Goal: Task Accomplishment & Management: Manage account settings

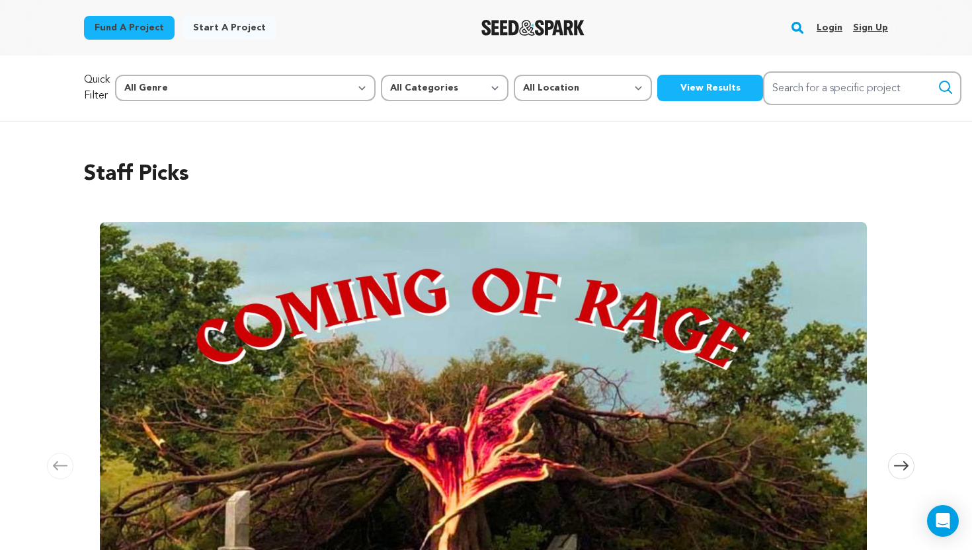
click at [837, 24] on link "Login" at bounding box center [830, 27] width 26 height 21
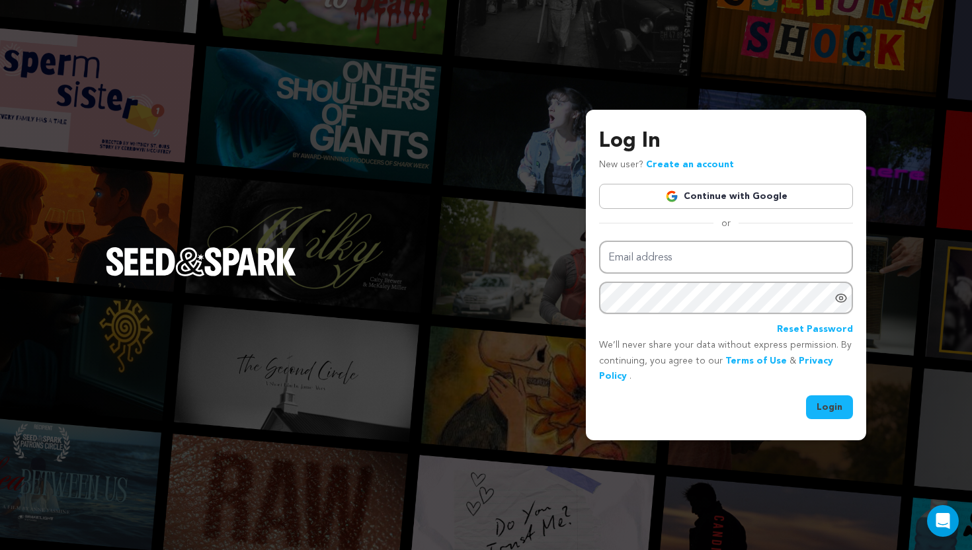
click at [736, 189] on link "Continue with Google" at bounding box center [726, 196] width 254 height 25
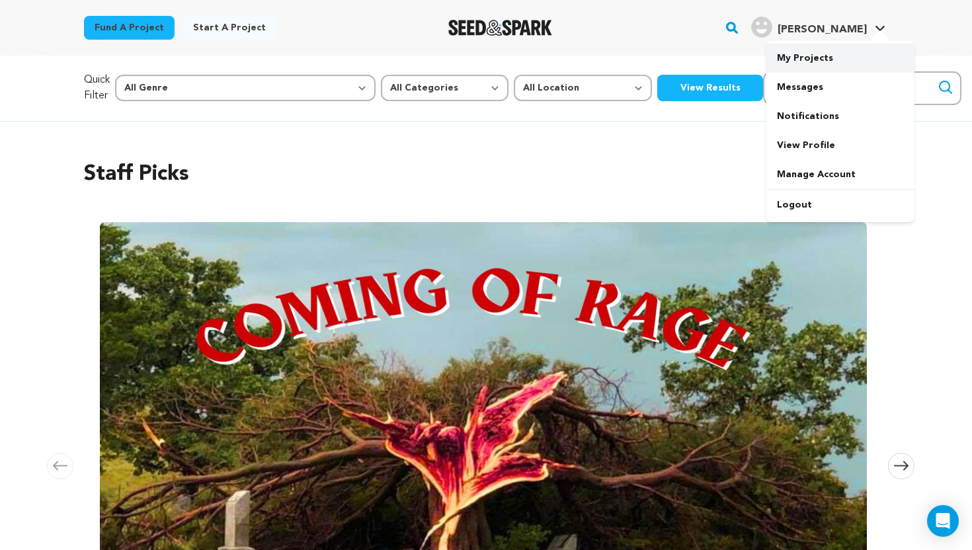
click at [818, 70] on link "My Projects" at bounding box center [841, 58] width 148 height 29
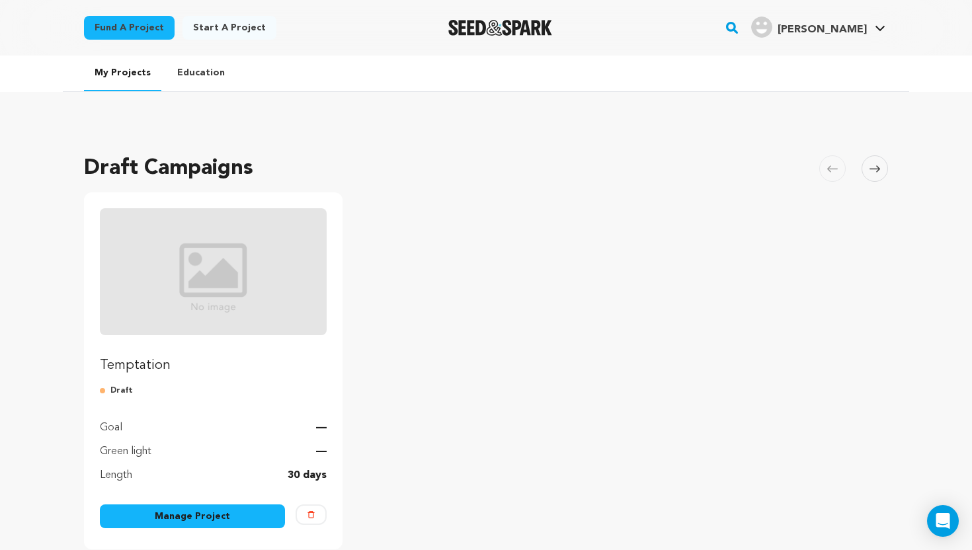
click at [257, 270] on img "Fund Temptation" at bounding box center [213, 271] width 227 height 127
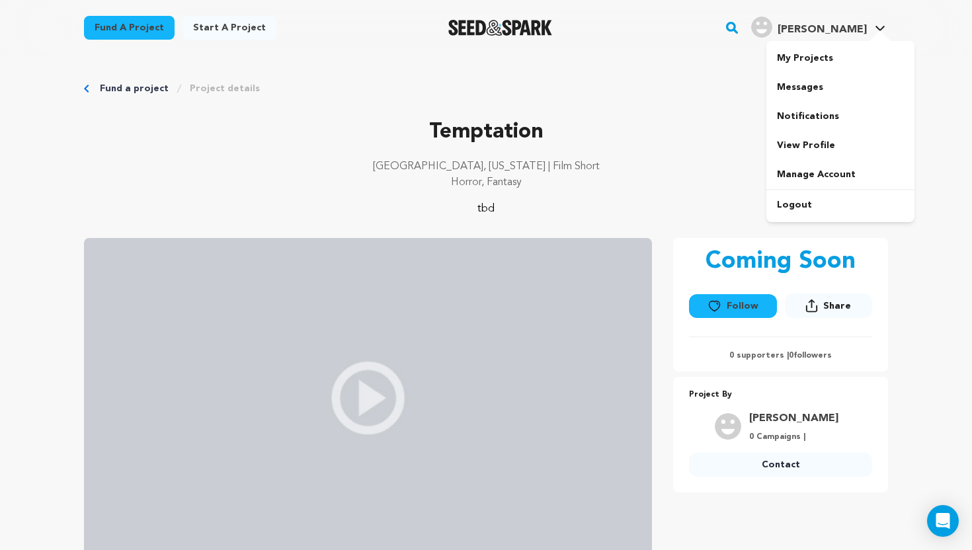
click at [872, 23] on link "Coleman T. Coleman T." at bounding box center [819, 26] width 140 height 24
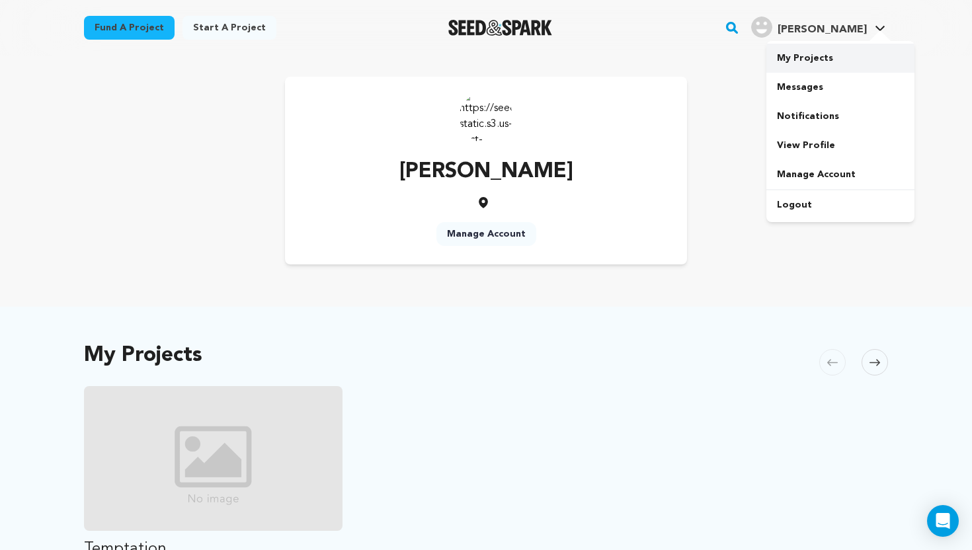
click at [843, 58] on link "My Projects" at bounding box center [841, 58] width 148 height 29
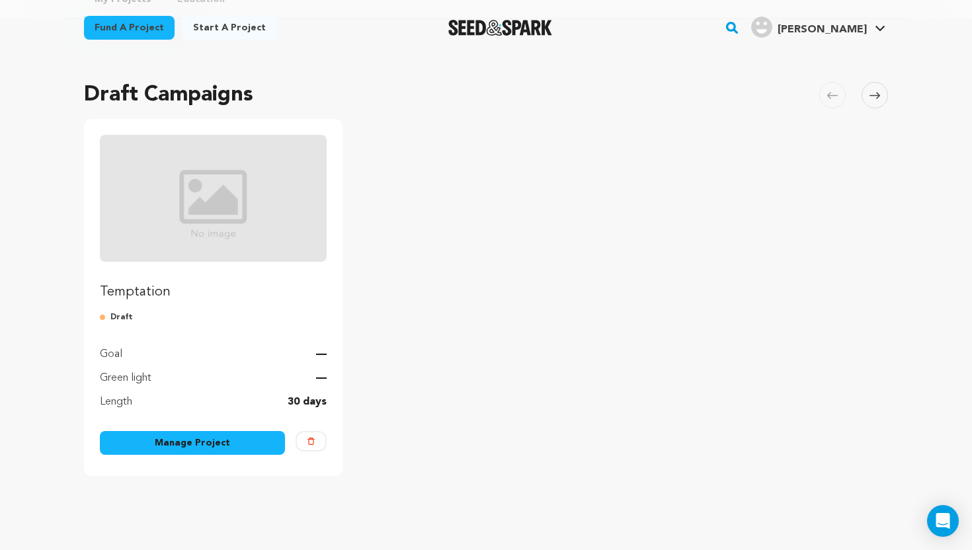
scroll to position [60, 0]
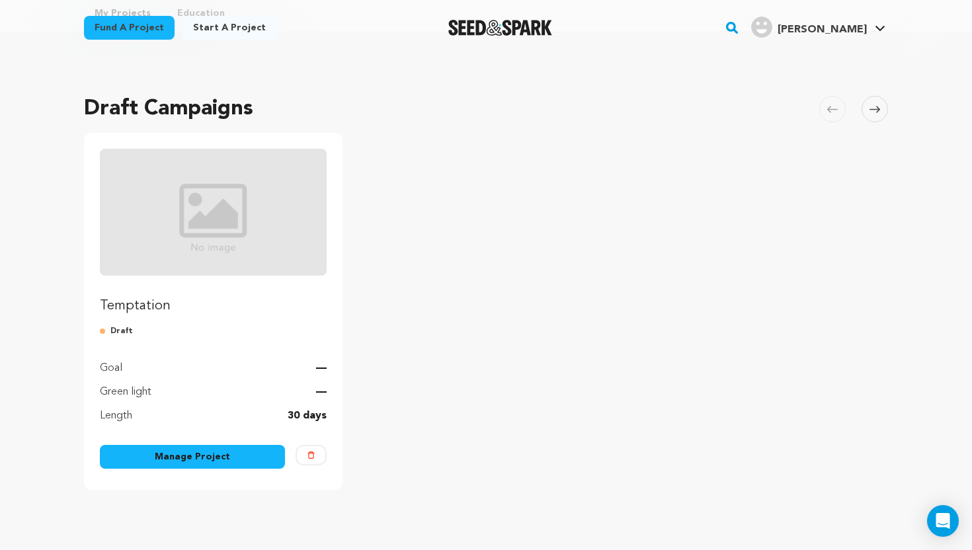
click at [184, 456] on link "Manage Project" at bounding box center [192, 457] width 185 height 24
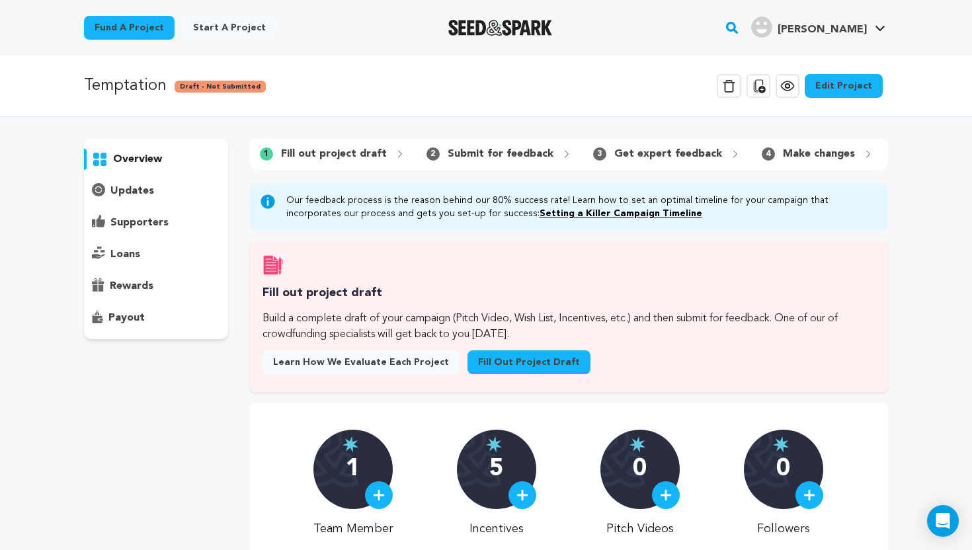
click at [844, 89] on link "Edit Project" at bounding box center [844, 86] width 78 height 24
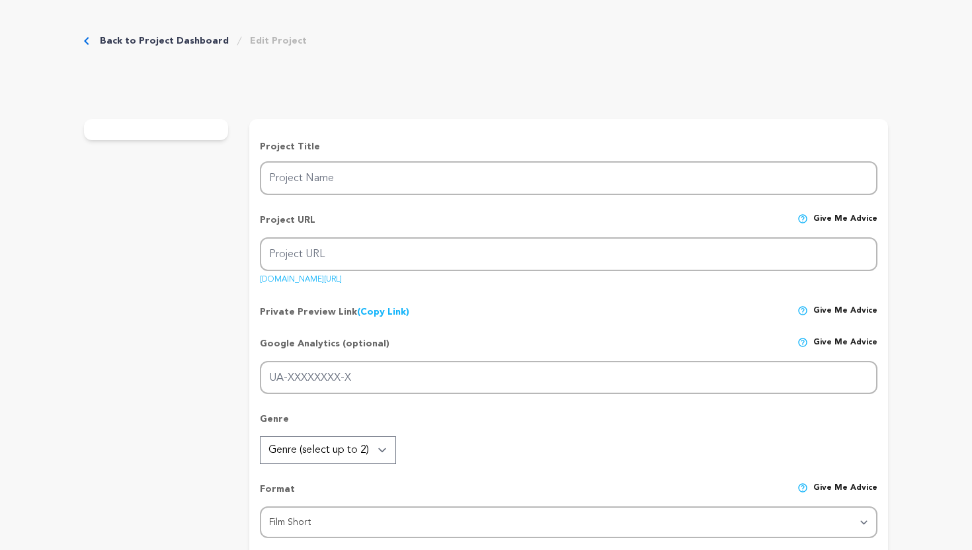
type input "Temptation"
type input "the-siren-1"
type input "Two paranormal investigators follow their dad's legacy of ghost hunting to batt…"
type textarea "tbd"
type textarea "Film is our way of transpiring ideas and dreams no matter how silly or obscure …"
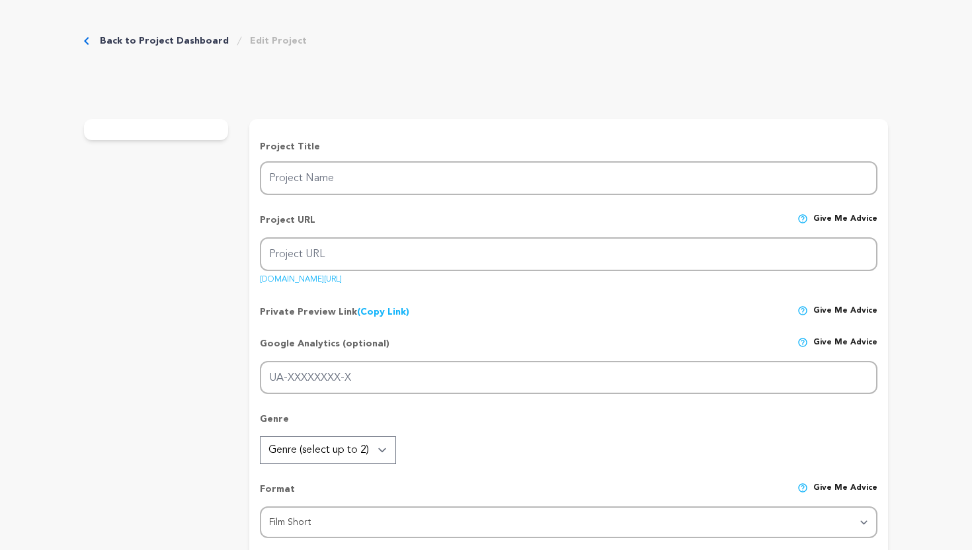
type textarea "The director has his own film production company called Little Alien Production…"
radio input "true"
type textarea "The assistant director of this project is a University of Central [US_STATE] Fi…"
radio input "true"
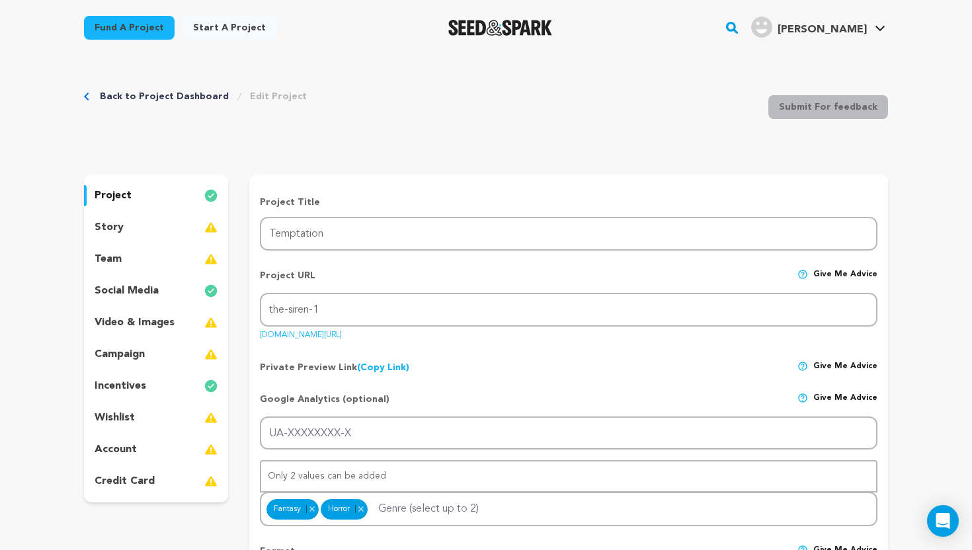
click at [157, 321] on p "video & images" at bounding box center [135, 323] width 80 height 16
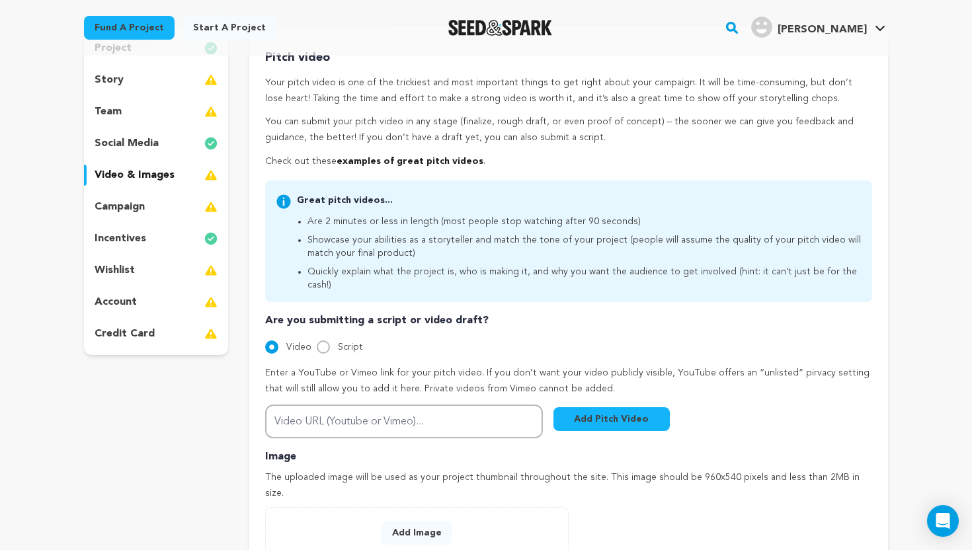
scroll to position [263, 0]
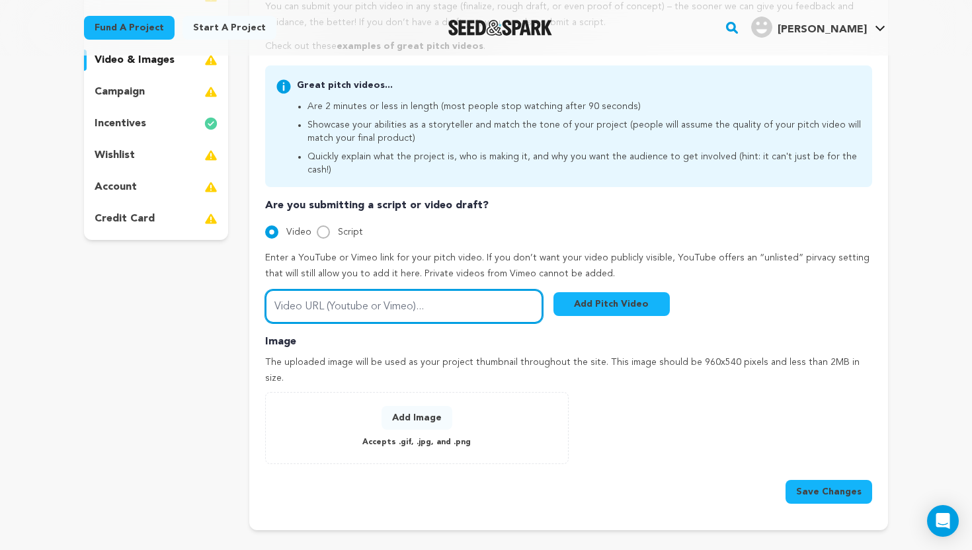
click at [374, 298] on input "Video URL (Youtube or Vimeo)..." at bounding box center [404, 307] width 278 height 34
paste input "[URL][DOMAIN_NAME]"
type input "[URL][DOMAIN_NAME]"
click at [648, 292] on button "Add Pitch Video" at bounding box center [612, 304] width 116 height 24
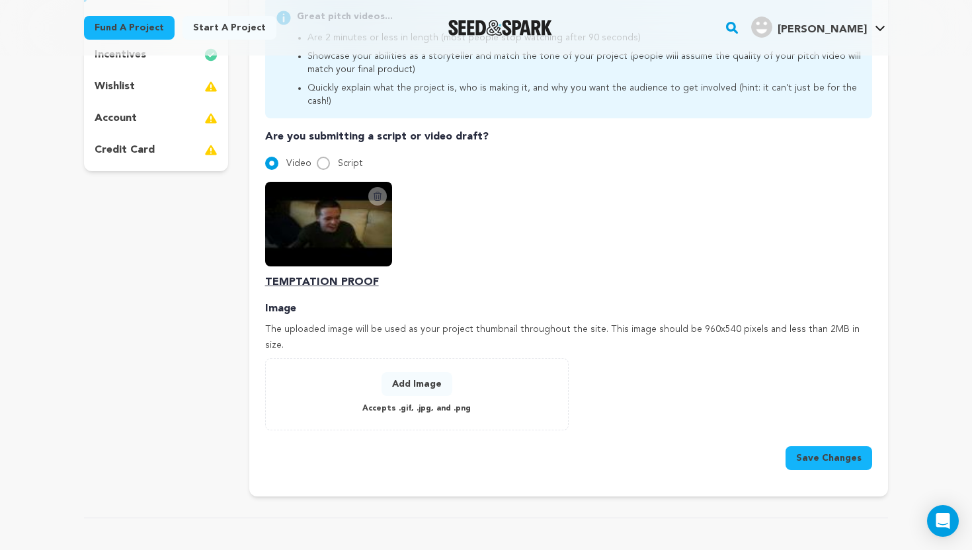
scroll to position [339, 0]
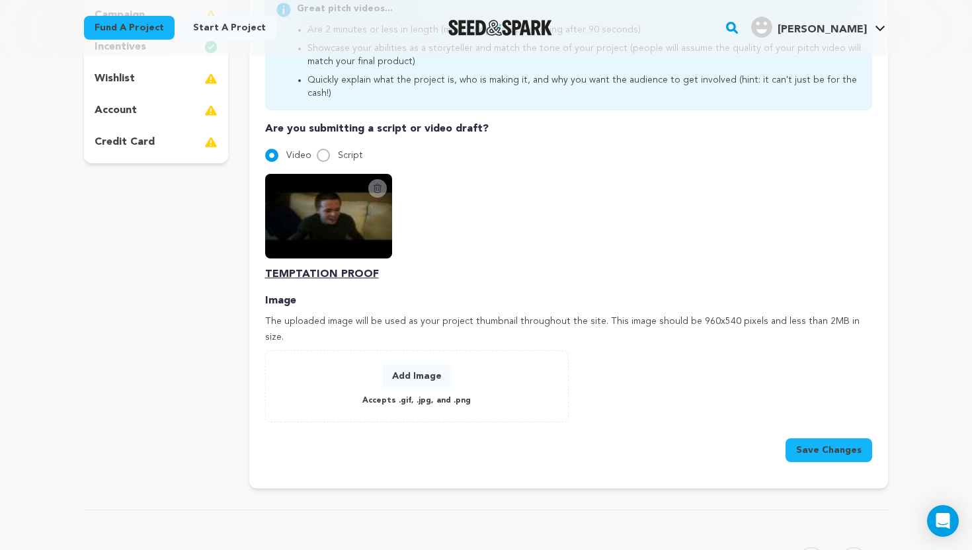
click at [438, 364] on button "Add Image" at bounding box center [417, 376] width 71 height 24
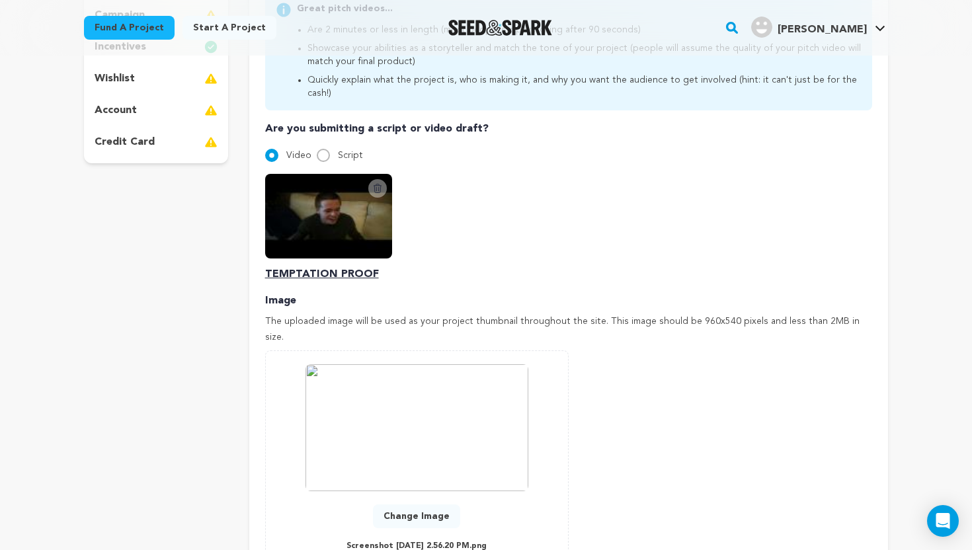
scroll to position [501, 0]
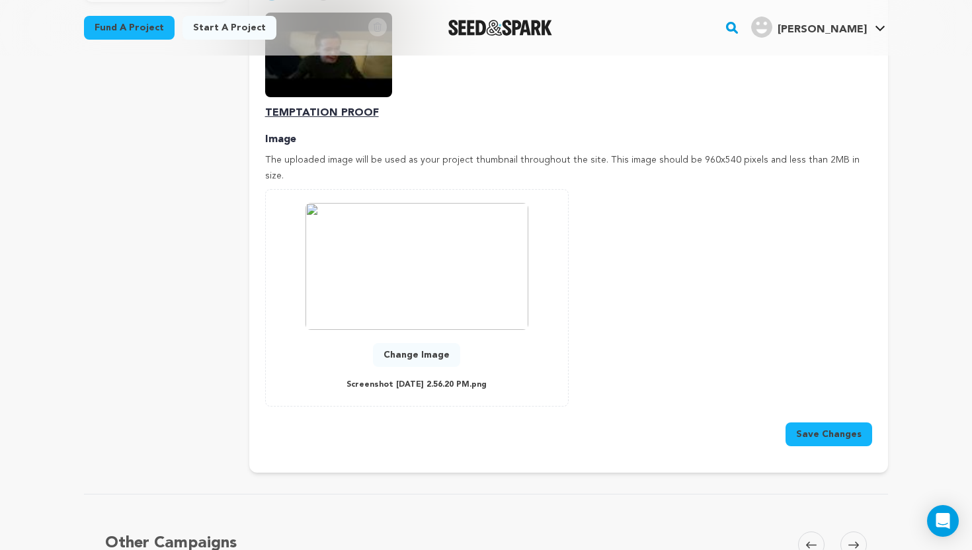
click at [812, 423] on button "Save Changes" at bounding box center [829, 435] width 87 height 24
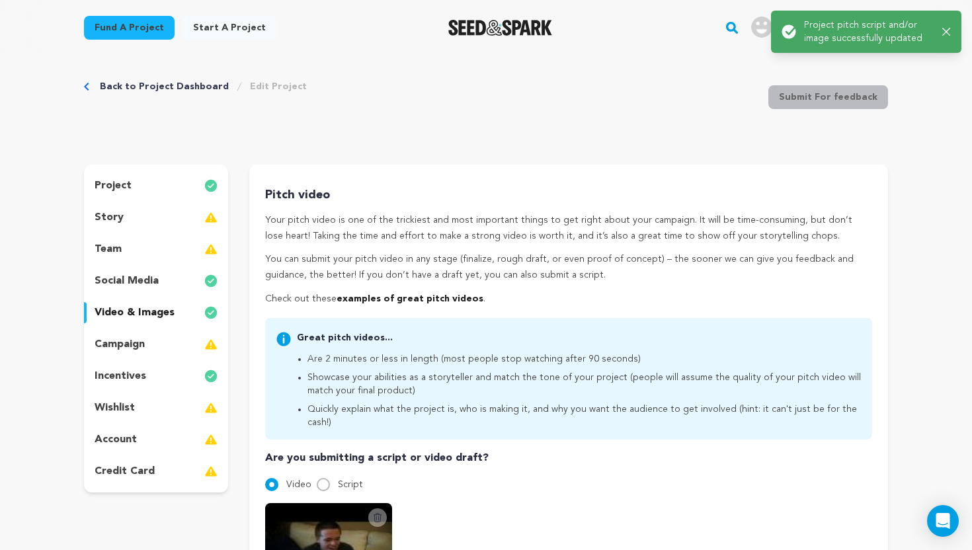
scroll to position [0, 0]
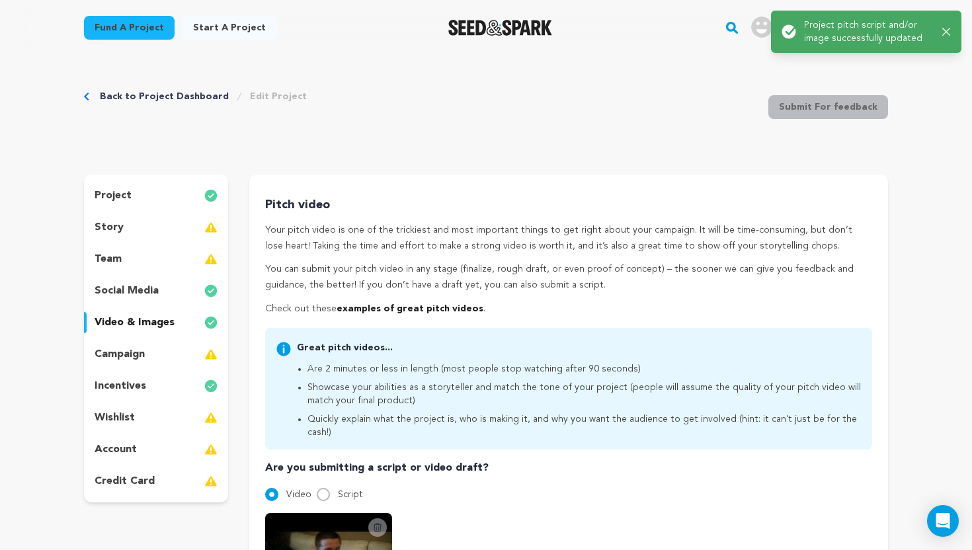
click at [126, 252] on div "team" at bounding box center [156, 259] width 144 height 21
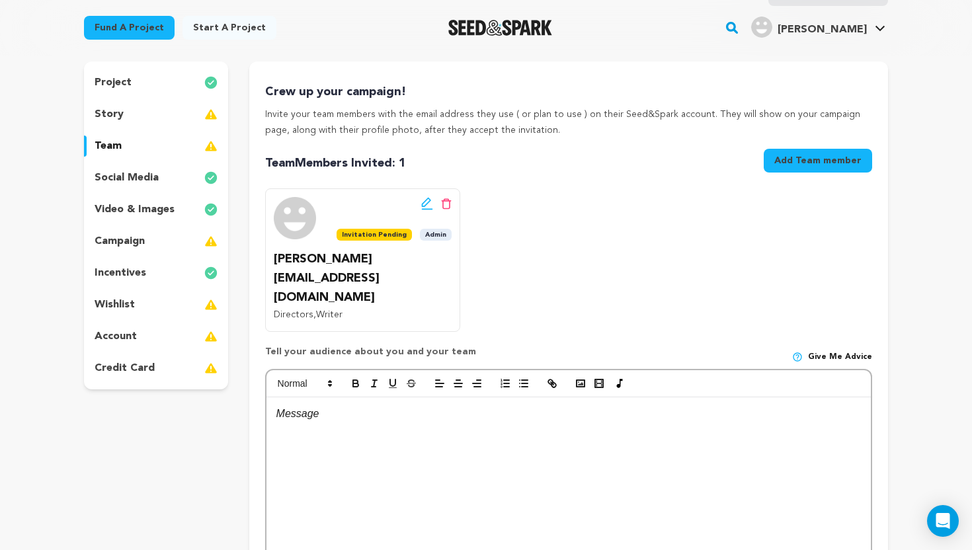
scroll to position [130, 0]
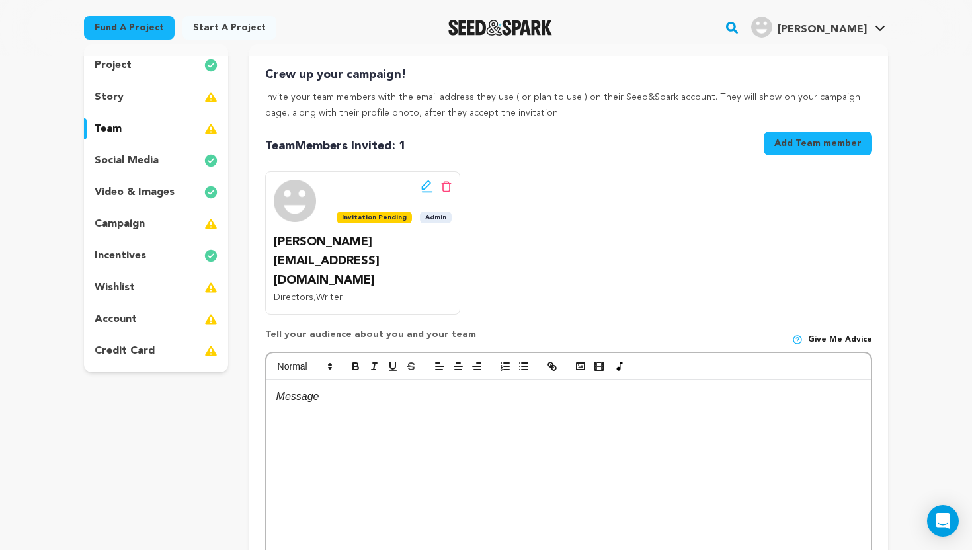
click at [175, 105] on div "story" at bounding box center [156, 97] width 144 height 21
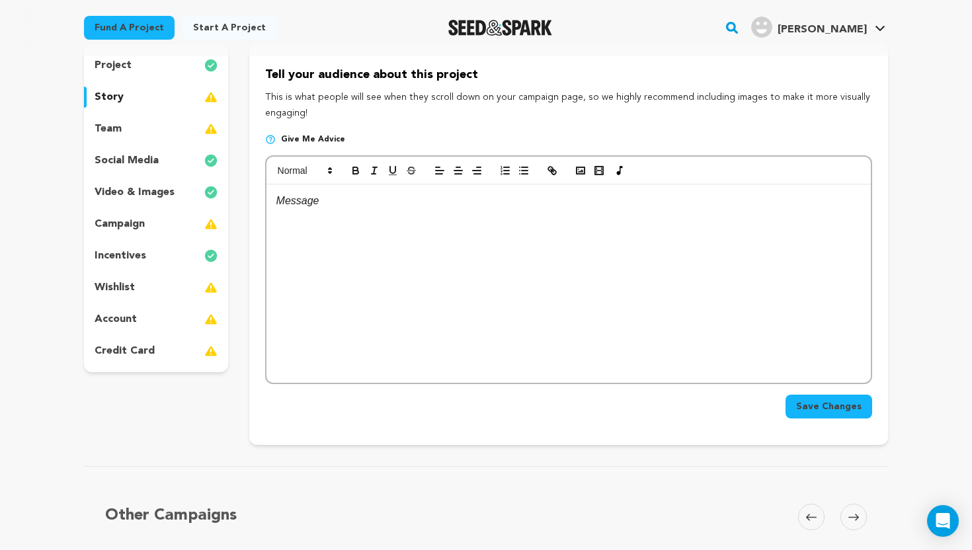
scroll to position [72, 0]
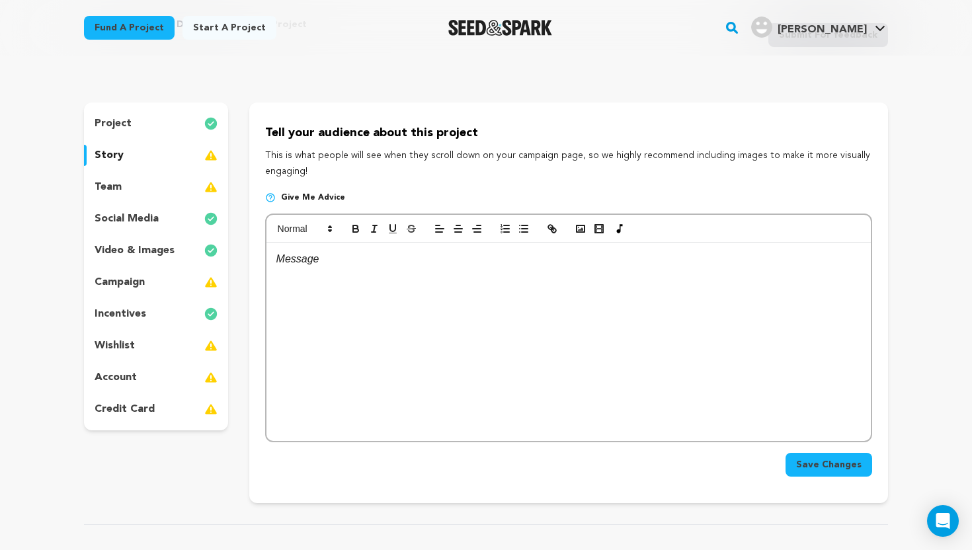
click at [342, 247] on div at bounding box center [569, 342] width 605 height 198
click at [323, 253] on p at bounding box center [569, 259] width 585 height 17
click at [202, 349] on div "wishlist" at bounding box center [156, 345] width 144 height 21
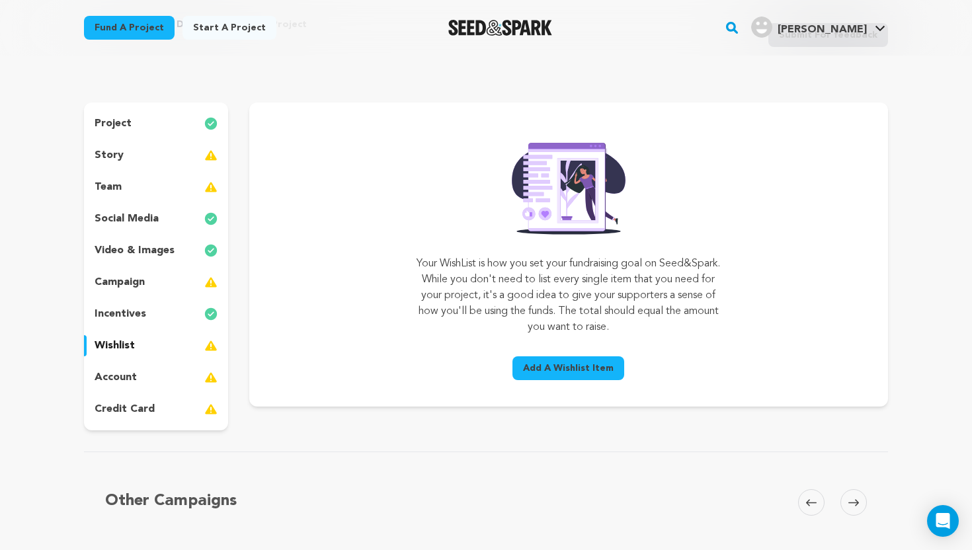
click at [588, 370] on span "Add A Wishlist Item" at bounding box center [568, 368] width 91 height 13
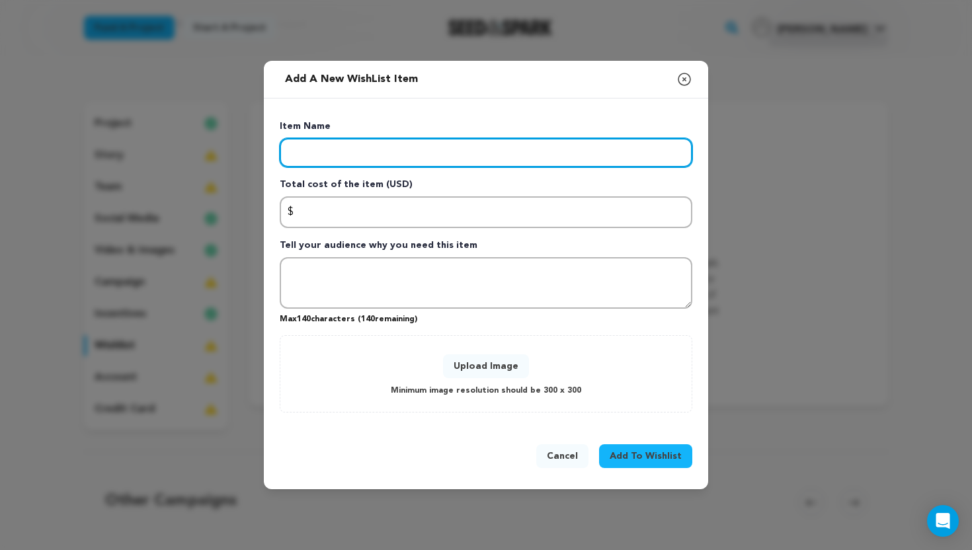
click at [456, 158] on input "Enter item name" at bounding box center [486, 152] width 413 height 29
type input "Crafts"
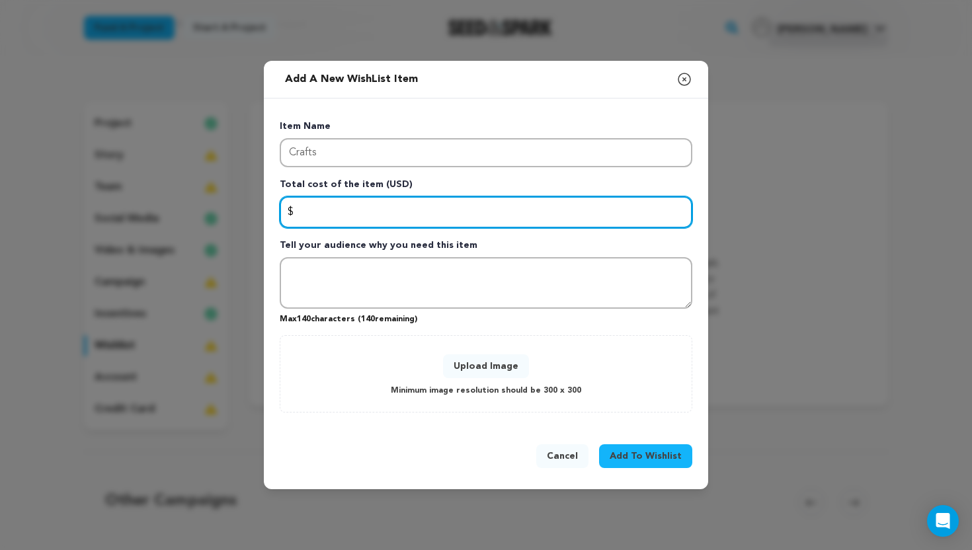
click at [406, 213] on input "Enter total cost of the item" at bounding box center [486, 212] width 413 height 32
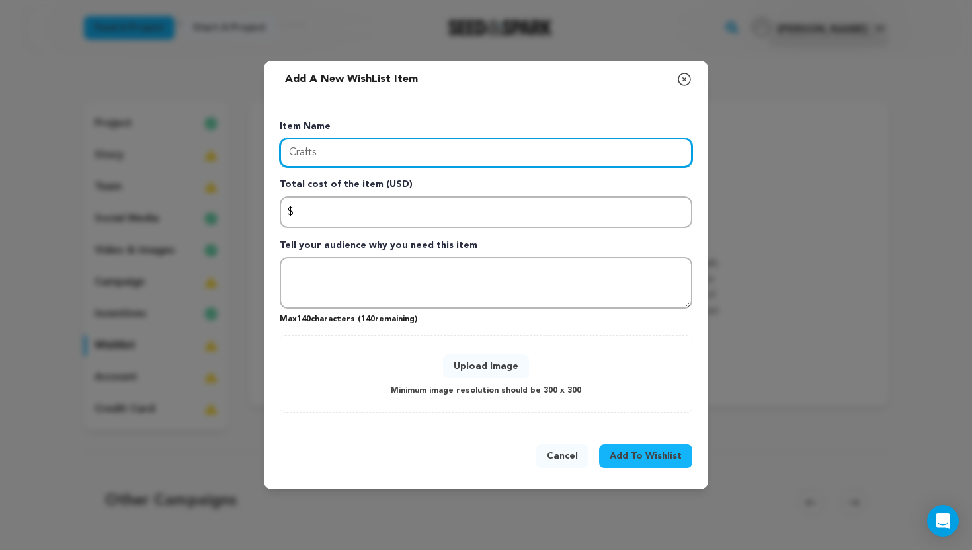
click at [344, 146] on input "Crafts" at bounding box center [486, 152] width 413 height 29
drag, startPoint x: 344, startPoint y: 146, endPoint x: 265, endPoint y: 140, distance: 79.6
click at [265, 140] on div "Item Name Crafts Total cost of the item (USD) $ Amount Tell your audience why y…" at bounding box center [486, 263] width 445 height 329
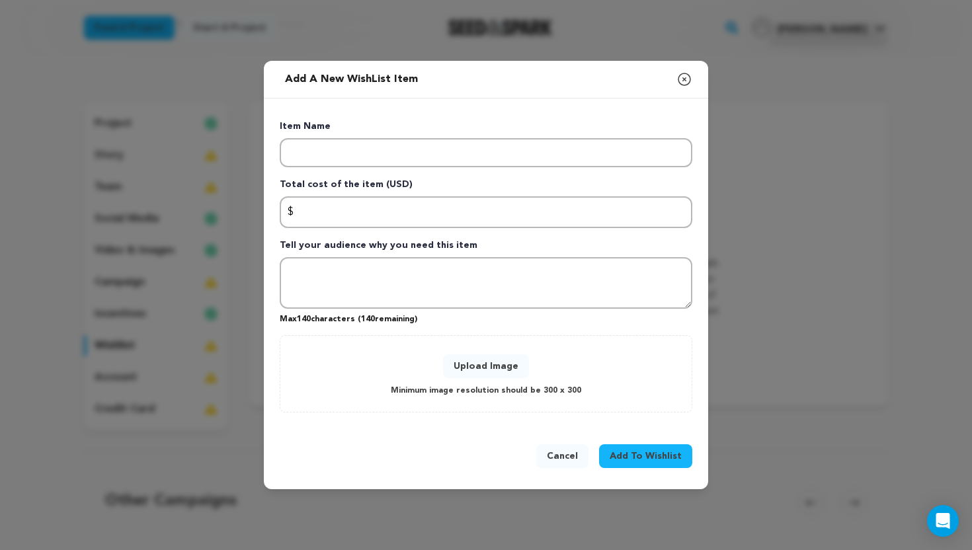
click at [687, 73] on icon "button" at bounding box center [685, 79] width 16 height 16
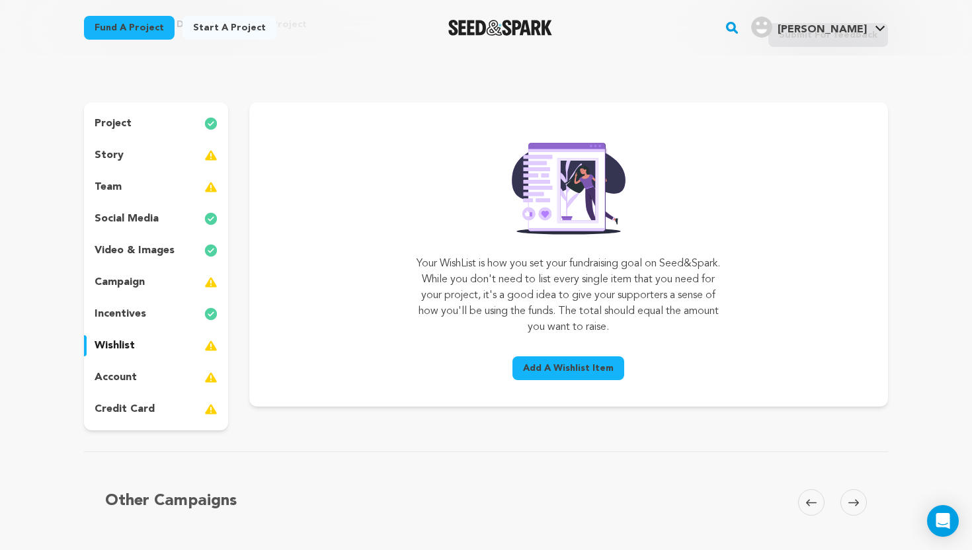
click at [180, 187] on div "team" at bounding box center [156, 187] width 144 height 21
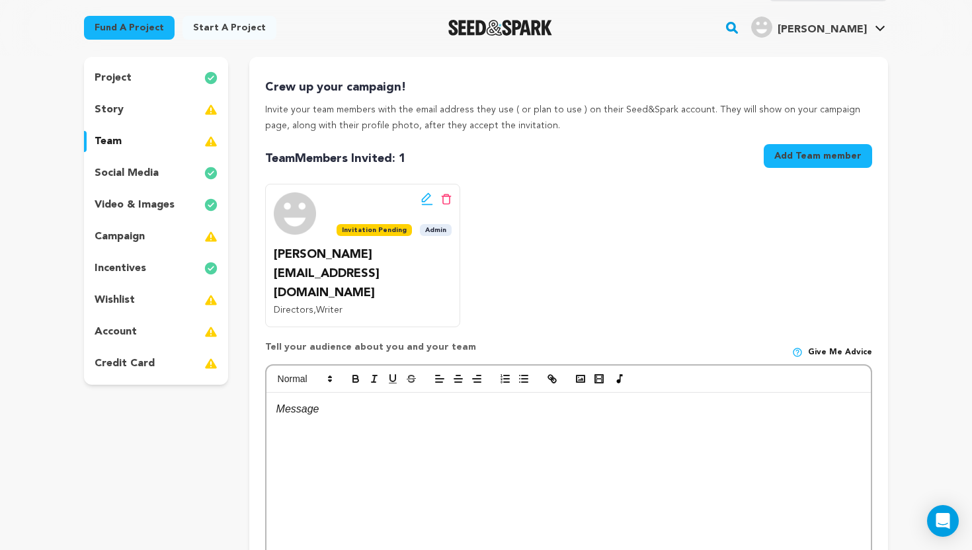
scroll to position [118, 0]
click at [162, 171] on div "social media" at bounding box center [156, 172] width 144 height 21
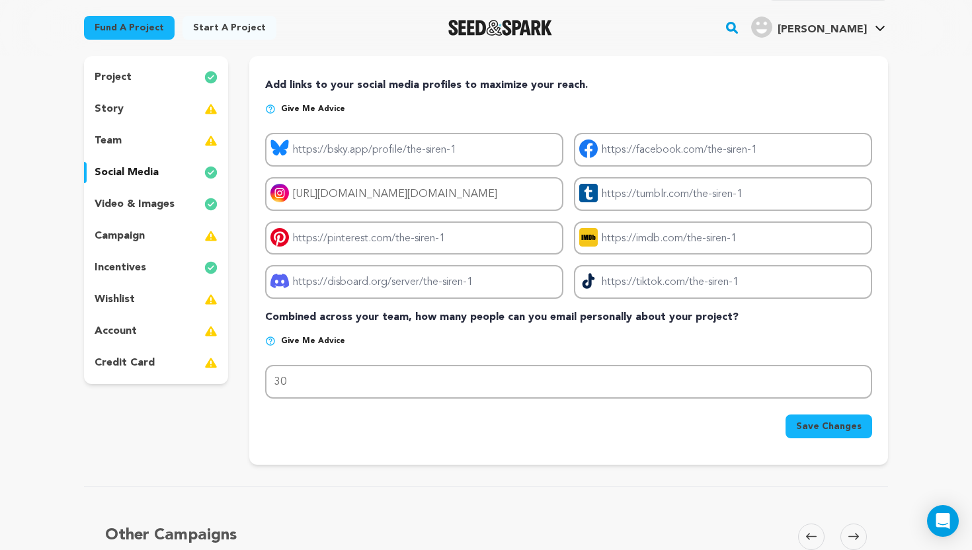
click at [157, 231] on div "campaign" at bounding box center [156, 236] width 144 height 21
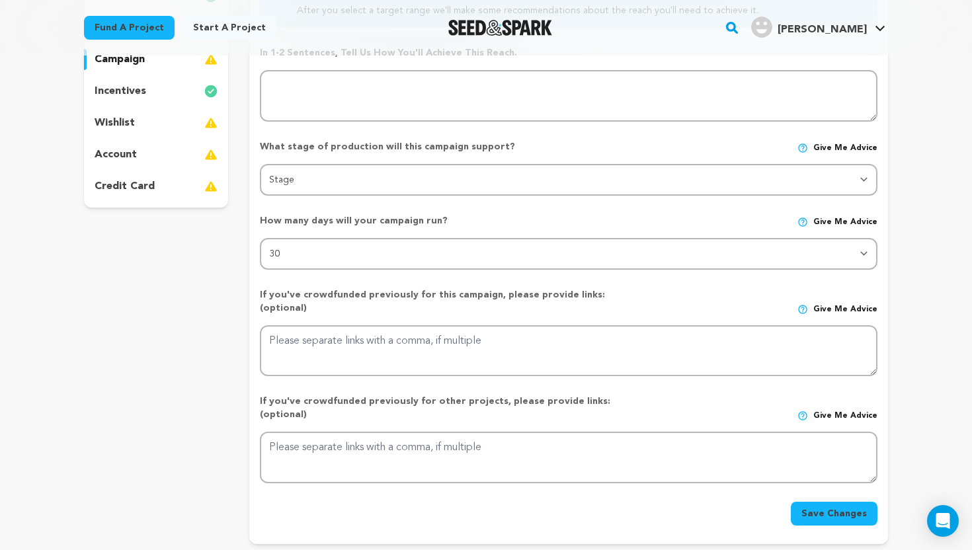
scroll to position [298, 0]
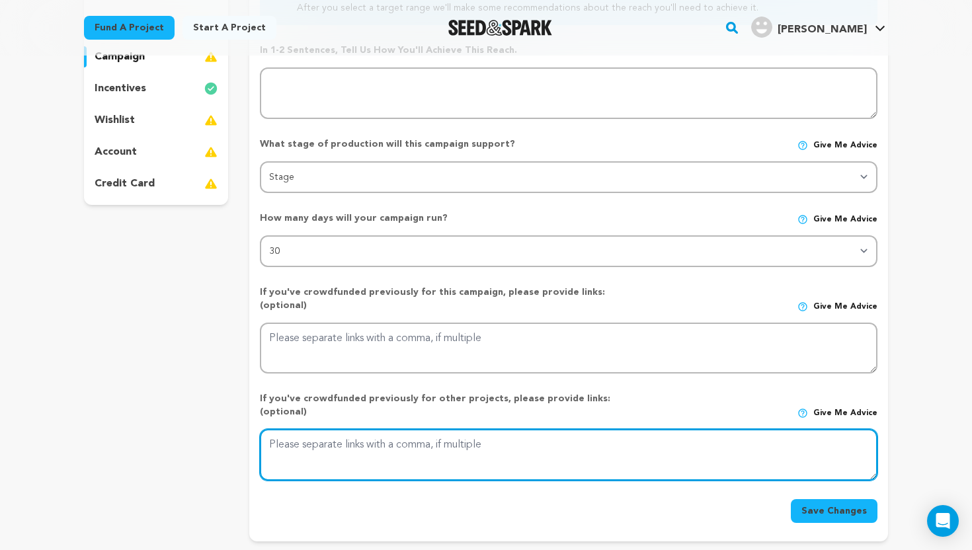
click at [339, 429] on textarea at bounding box center [569, 455] width 618 height 52
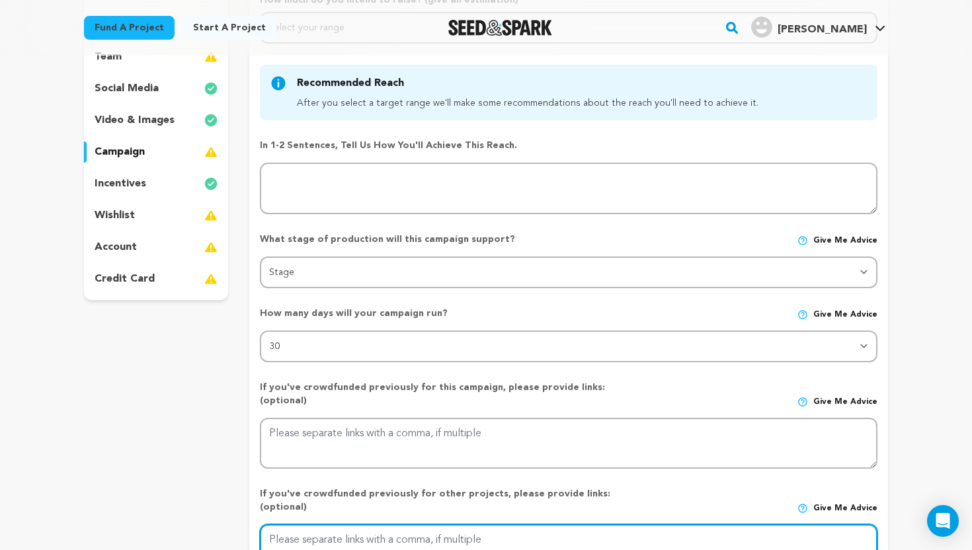
scroll to position [193, 0]
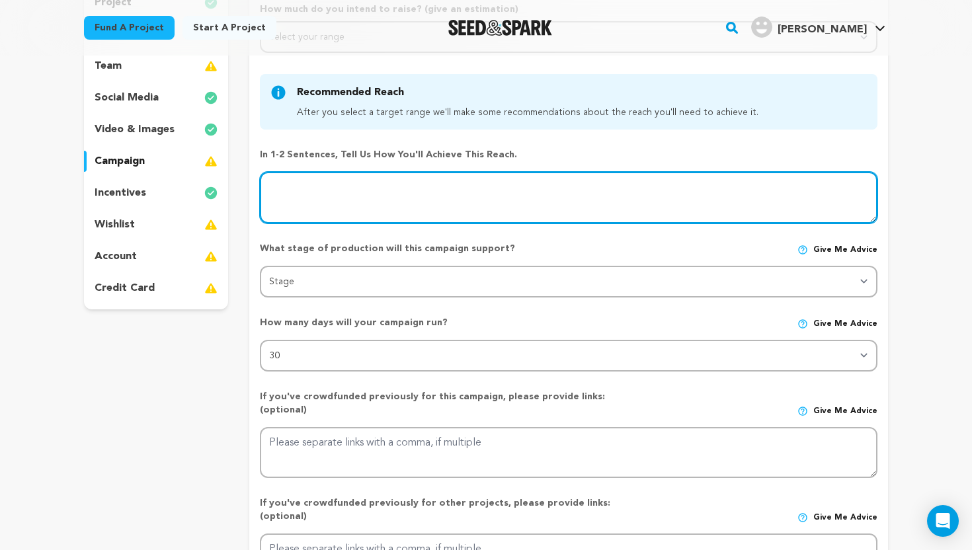
click at [313, 196] on textarea at bounding box center [569, 198] width 618 height 52
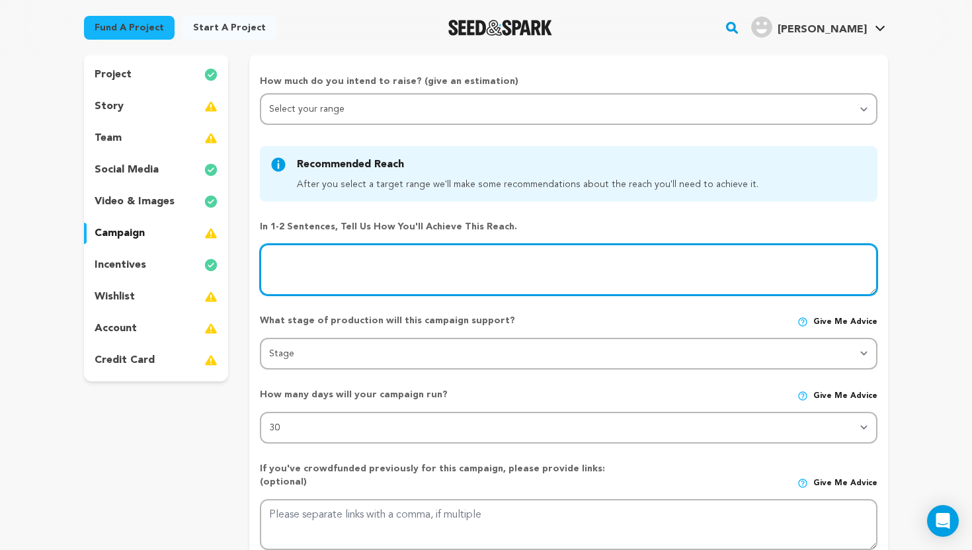
scroll to position [117, 0]
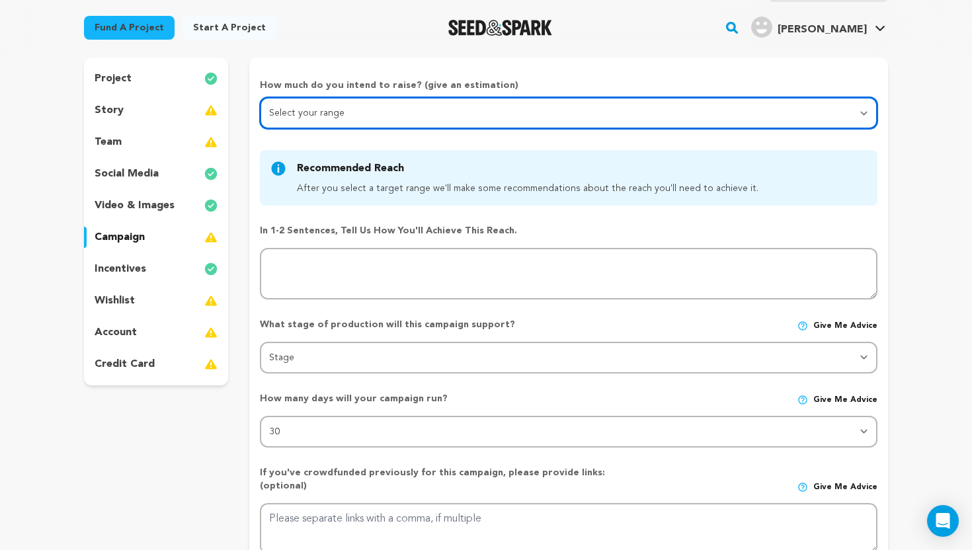
click at [319, 124] on select "Select your range Less than $10k 10k - $14k 15k - $24k 25k - $49k 50k or more" at bounding box center [569, 113] width 618 height 32
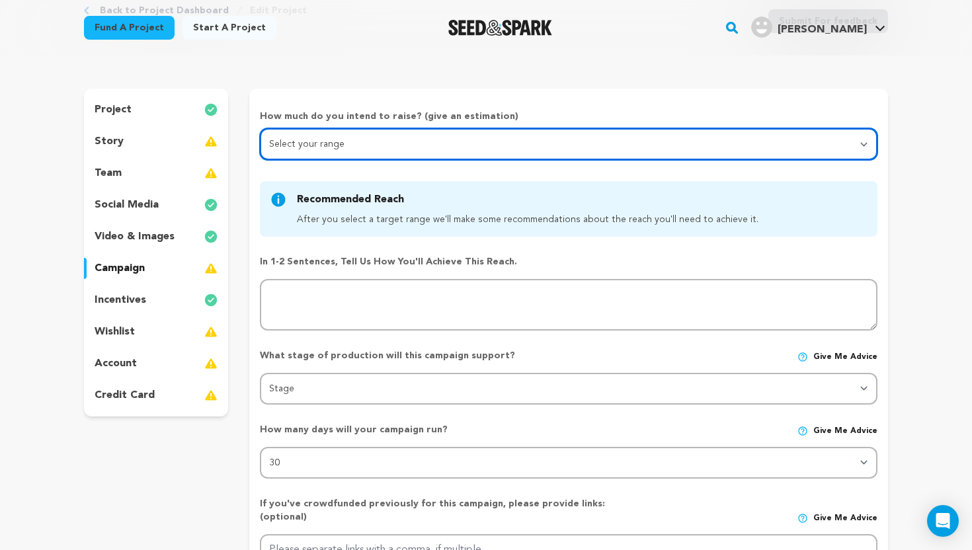
scroll to position [82, 0]
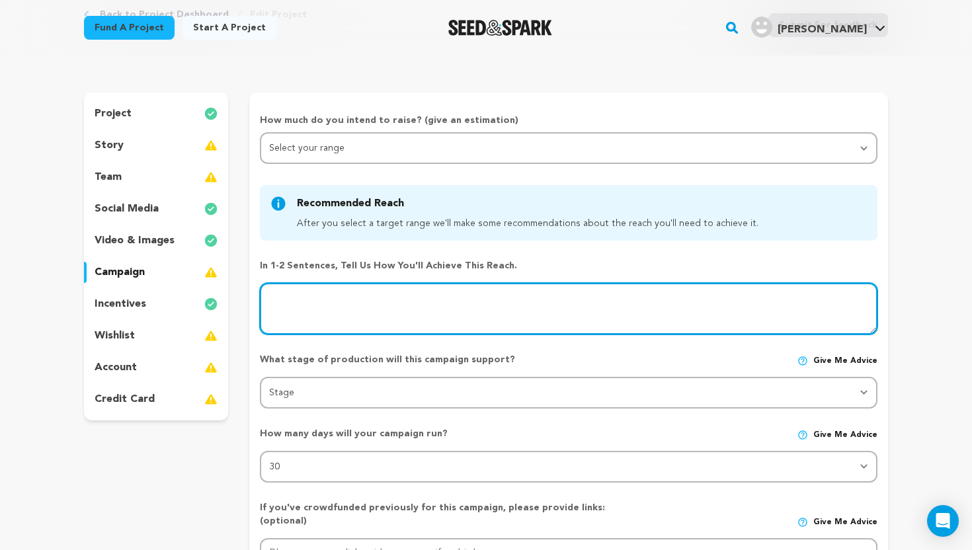
click at [305, 296] on textarea at bounding box center [569, 309] width 618 height 52
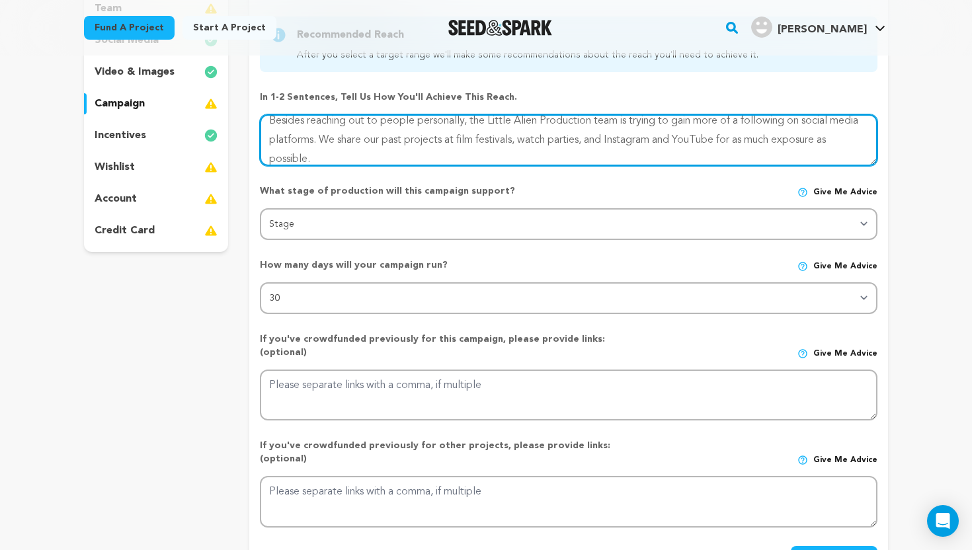
scroll to position [232, 0]
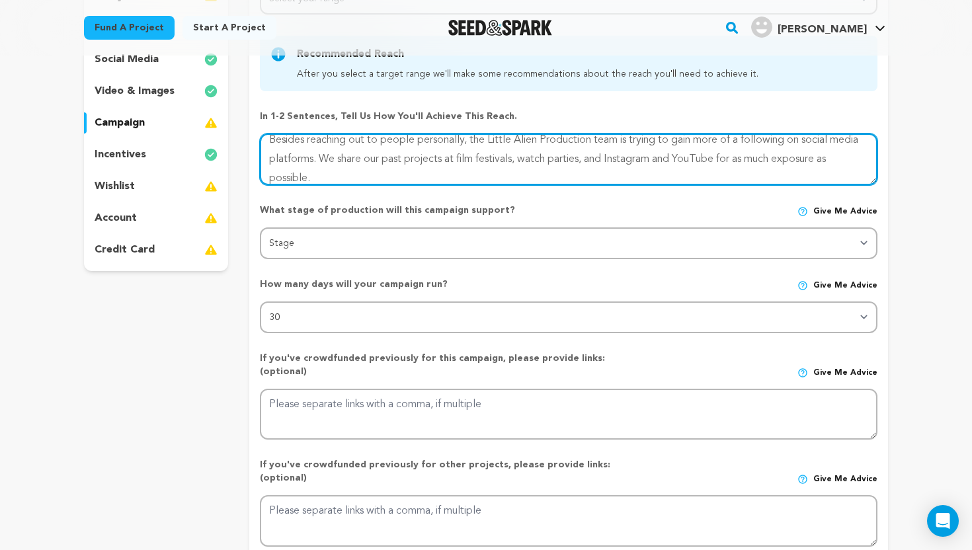
click at [278, 174] on textarea at bounding box center [569, 160] width 618 height 52
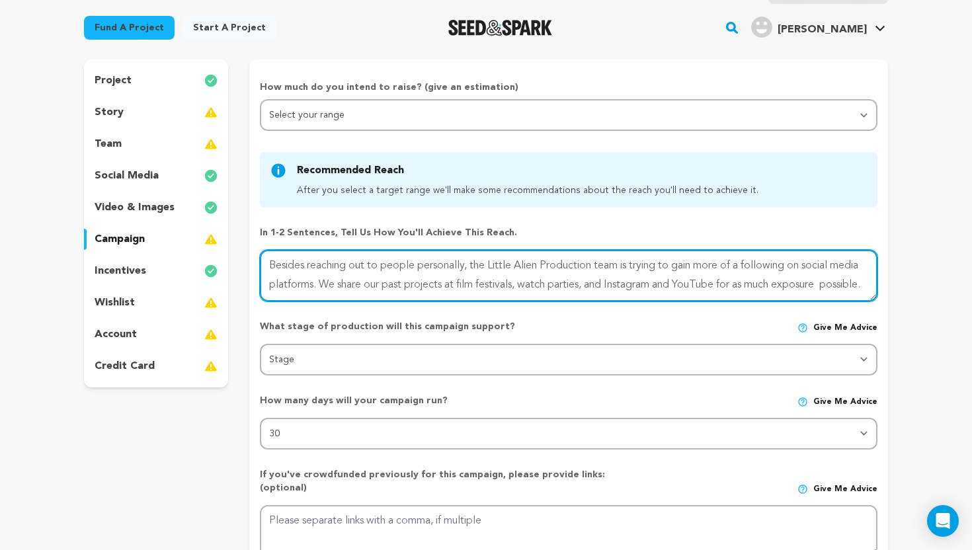
scroll to position [116, 0]
type textarea "Besides reaching out to people personally, the Little Alien Production team is …"
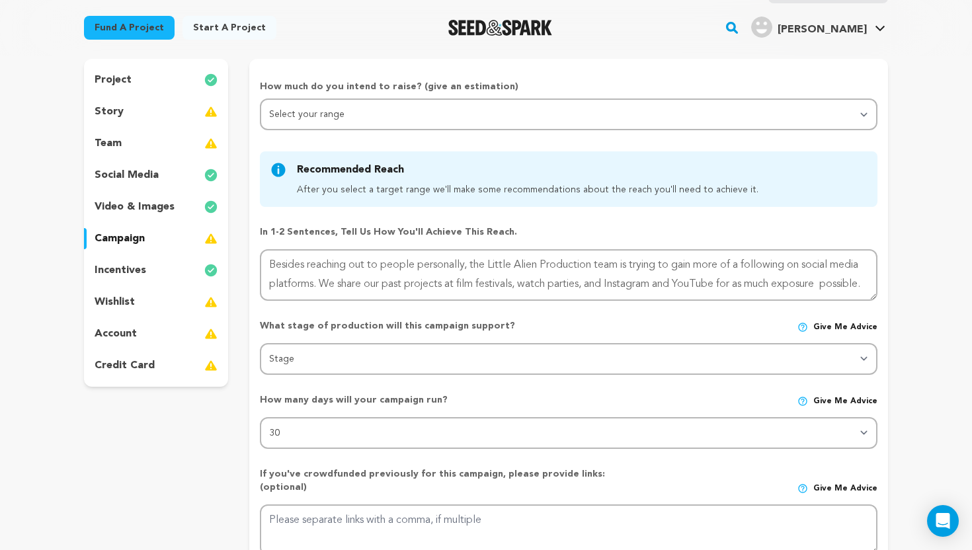
click at [181, 114] on div "story" at bounding box center [156, 111] width 144 height 21
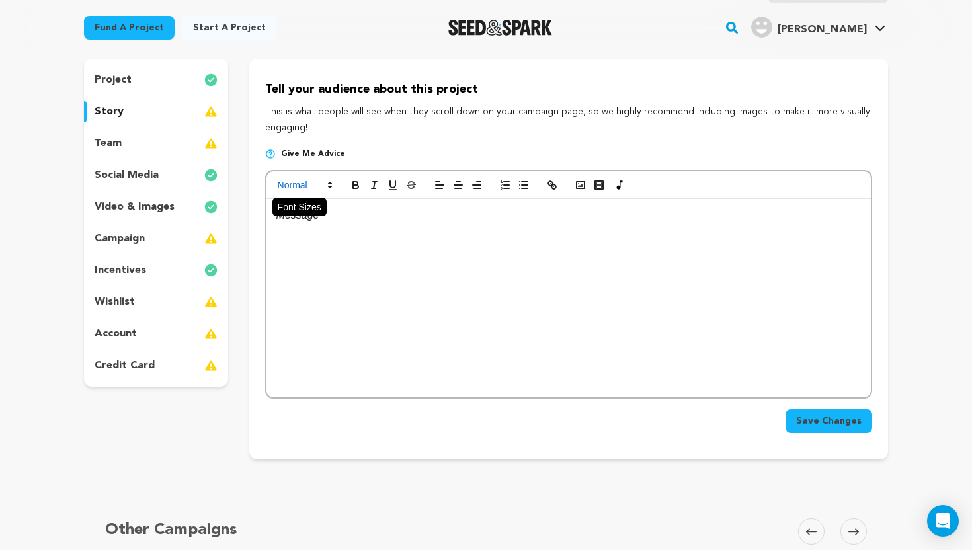
click at [325, 193] on span at bounding box center [304, 185] width 65 height 16
click at [356, 216] on span at bounding box center [320, 213] width 85 height 34
click at [338, 208] on h1 at bounding box center [569, 224] width 585 height 34
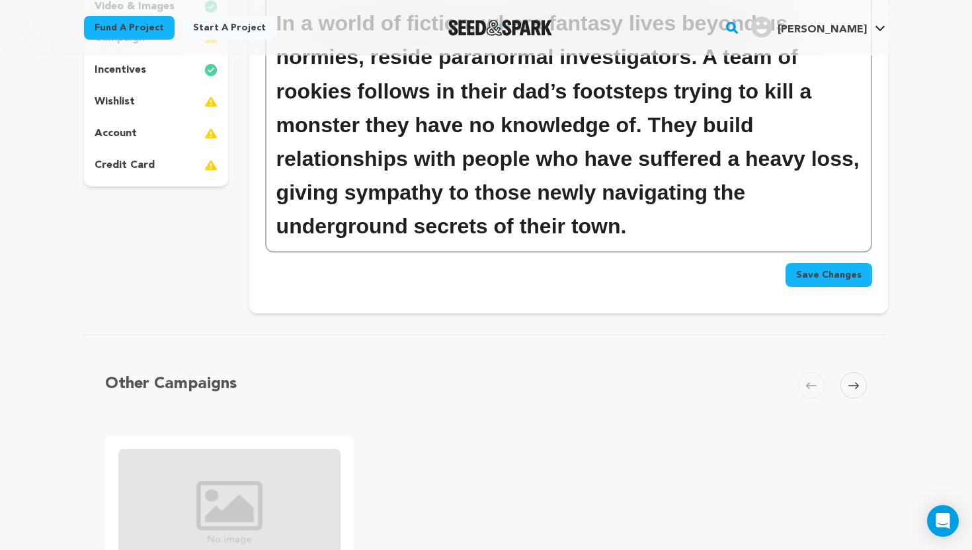
scroll to position [138, 0]
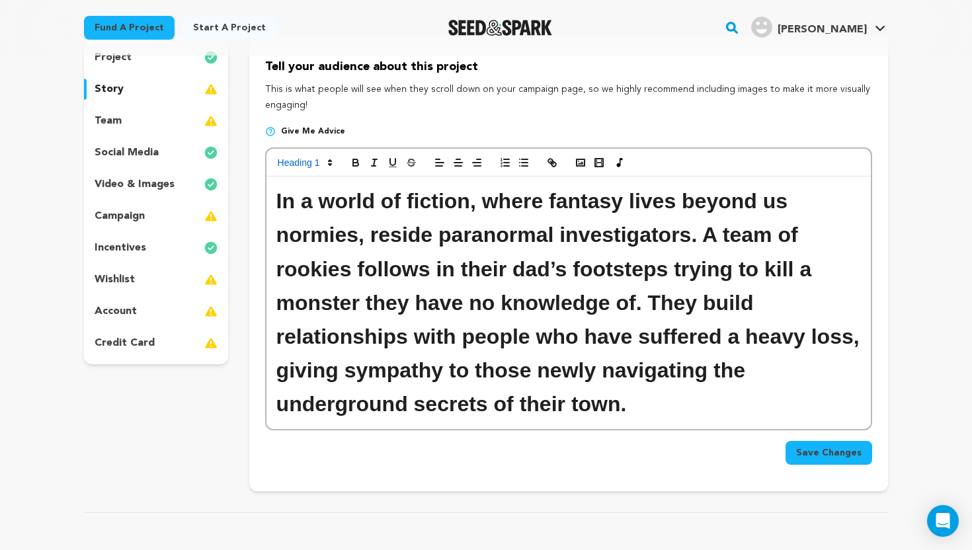
drag, startPoint x: 841, startPoint y: 376, endPoint x: 298, endPoint y: 194, distance: 572.3
click at [298, 194] on h1 "In a world of fiction, where fantasy lives beyond us normies, reside paranormal…" at bounding box center [569, 303] width 585 height 237
click at [284, 199] on h1 "In a world of fiction, where fantasy lives beyond us normies, reside paranormal…" at bounding box center [569, 303] width 585 height 237
drag, startPoint x: 284, startPoint y: 199, endPoint x: 794, endPoint y: 386, distance: 543.0
click at [795, 384] on h1 "In a world of fiction, where fantasy lives beyond us normies, reside paranormal…" at bounding box center [569, 303] width 585 height 237
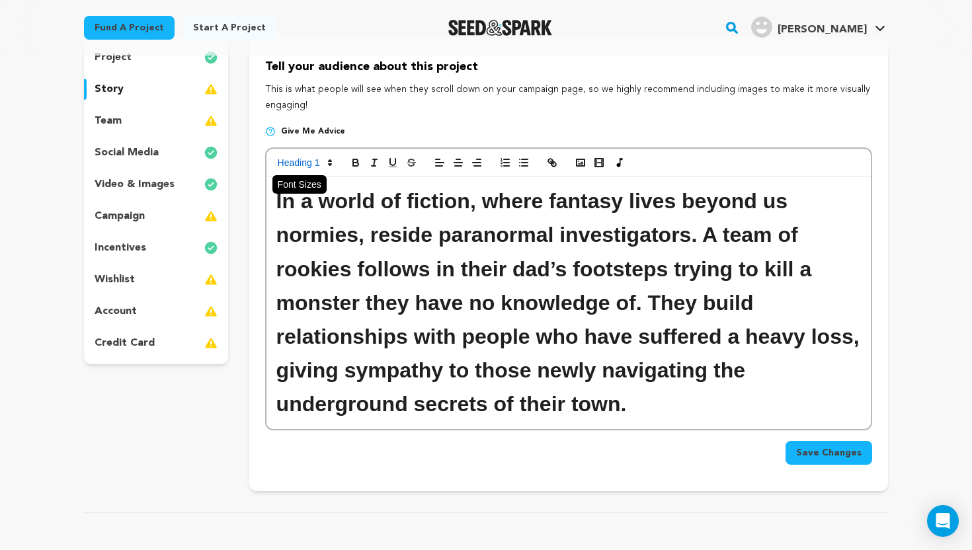
click at [314, 155] on span at bounding box center [304, 163] width 65 height 16
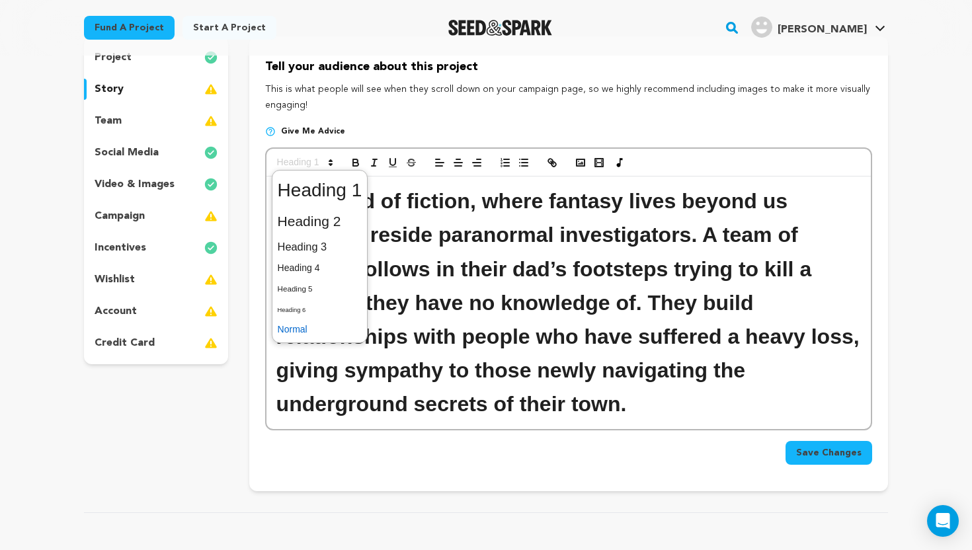
click at [302, 329] on span at bounding box center [320, 329] width 85 height 21
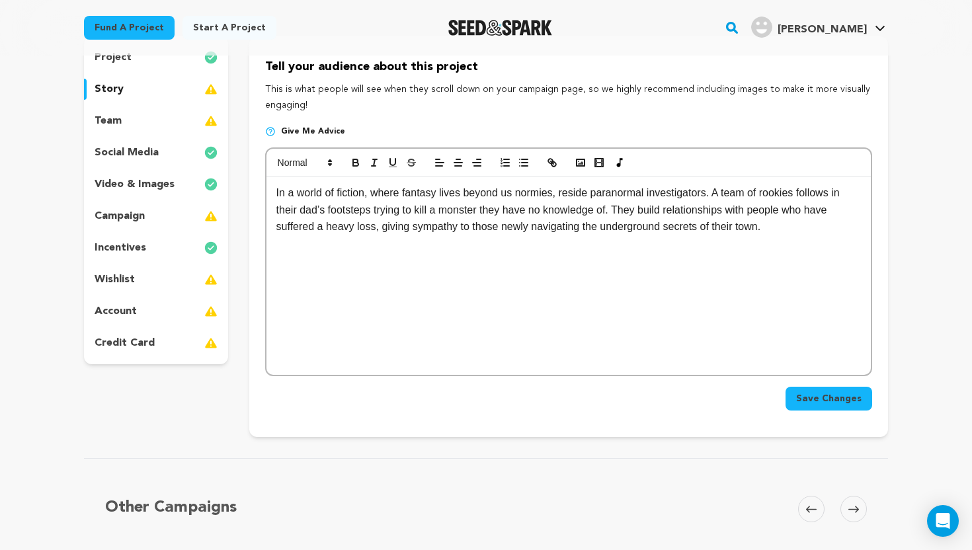
click at [744, 245] on div "In a world of fiction, where fantasy lives beyond us normies, reside paranormal…" at bounding box center [569, 276] width 605 height 198
drag, startPoint x: 525, startPoint y: 192, endPoint x: 564, endPoint y: 196, distance: 39.2
click at [564, 196] on p "In a world of fiction, where fantasy lives beyond us normies, reside paranormal…" at bounding box center [569, 210] width 585 height 51
click at [531, 196] on p "In a world of fiction, where fantasy lives beyond us normies, reside paranormal…" at bounding box center [569, 210] width 585 height 51
click at [527, 196] on p "In a world of fiction, where fantasy lives beyond us normies, reside paranormal…" at bounding box center [569, 210] width 585 height 51
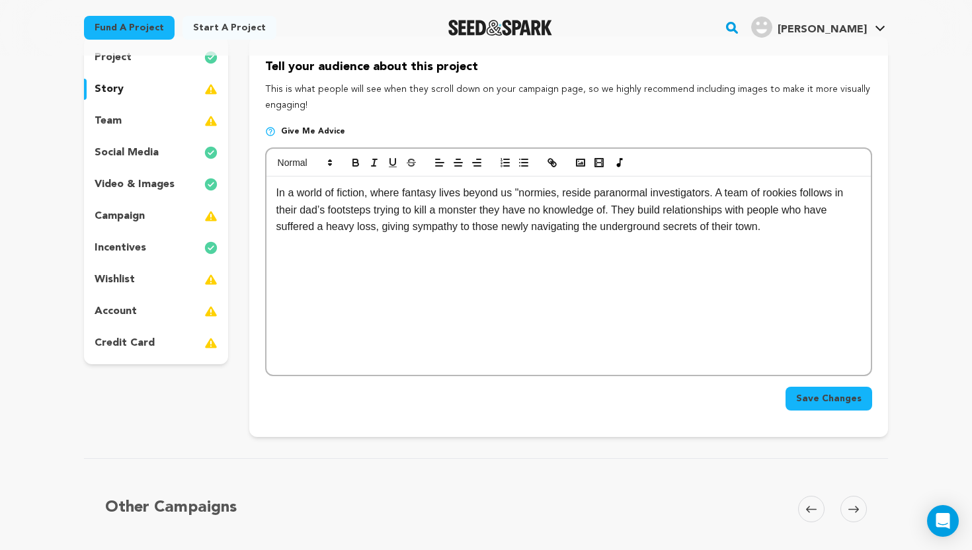
click at [570, 199] on p "In a world of fiction, where fantasy lives beyond us "normies, reside paranorma…" at bounding box center [569, 210] width 585 height 51
click at [796, 232] on p "In a world of fiction, where fantasy lives beyond us "normies", reside paranorm…" at bounding box center [569, 210] width 585 height 51
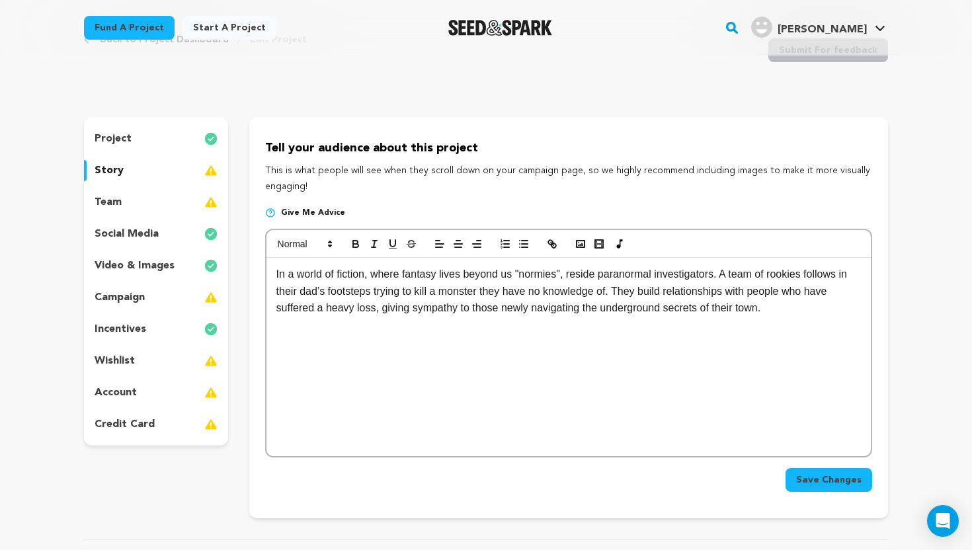
scroll to position [60, 0]
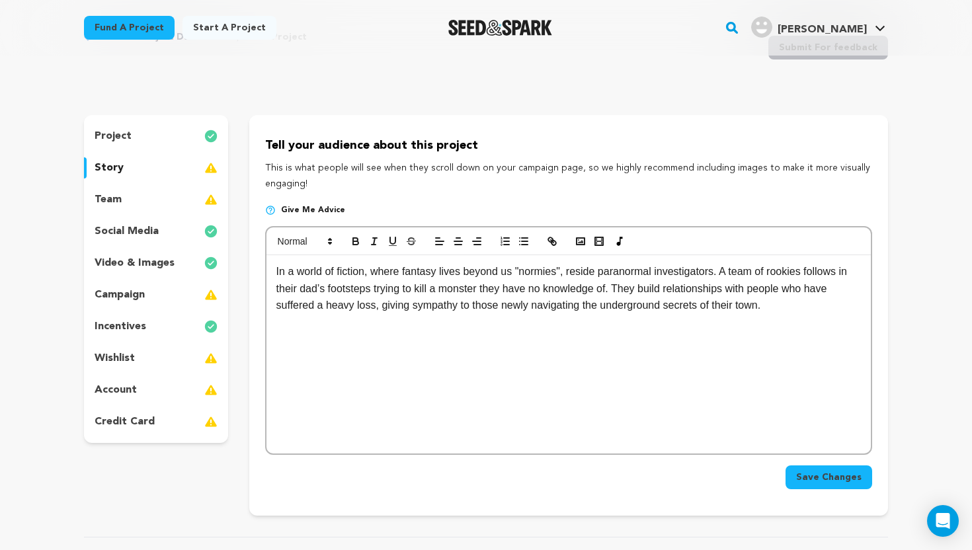
click at [163, 196] on div "team" at bounding box center [156, 199] width 144 height 21
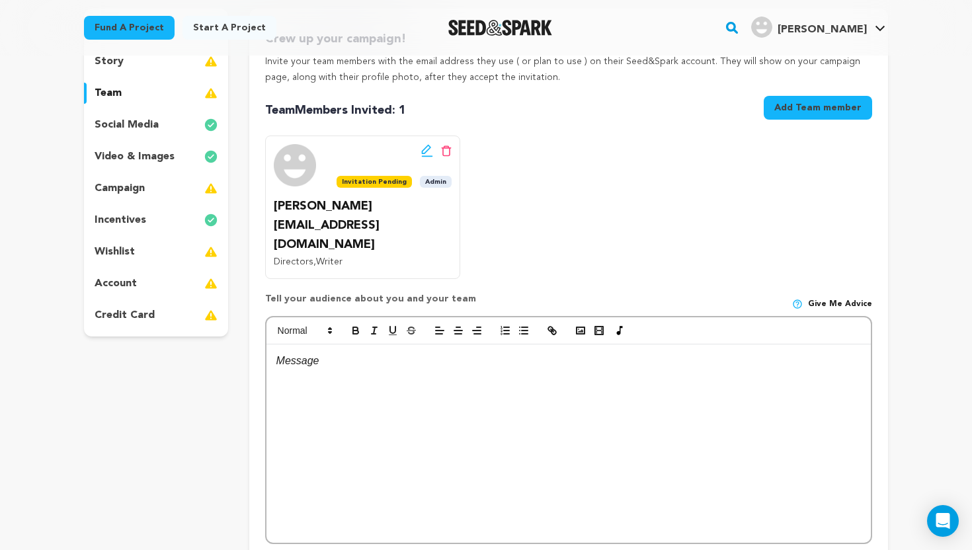
scroll to position [168, 0]
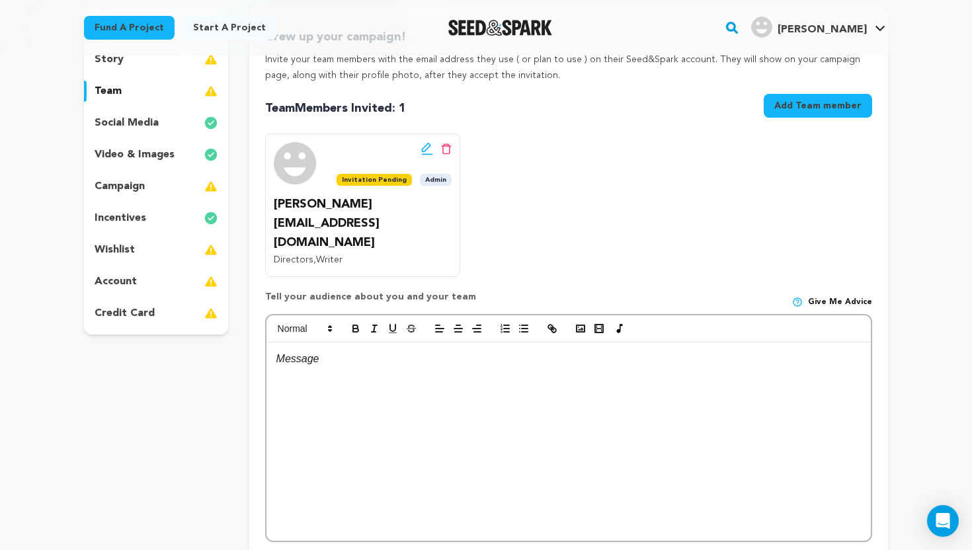
click at [302, 351] on p at bounding box center [569, 359] width 585 height 17
click at [323, 351] on p at bounding box center [569, 359] width 585 height 17
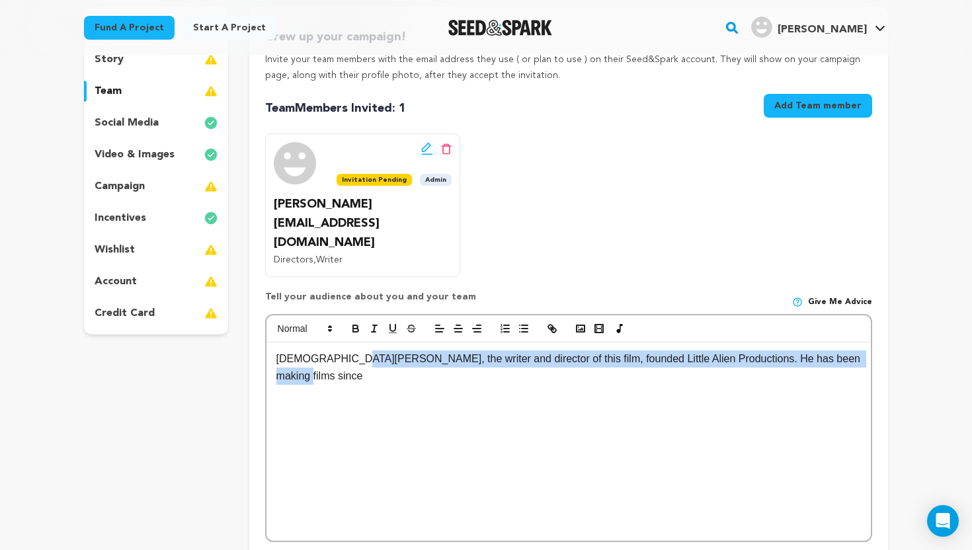
drag, startPoint x: 851, startPoint y: 330, endPoint x: 343, endPoint y: 316, distance: 508.9
click at [343, 343] on div "[DEMOGRAPHIC_DATA][PERSON_NAME], the writer and director of this film, founded …" at bounding box center [569, 442] width 605 height 198
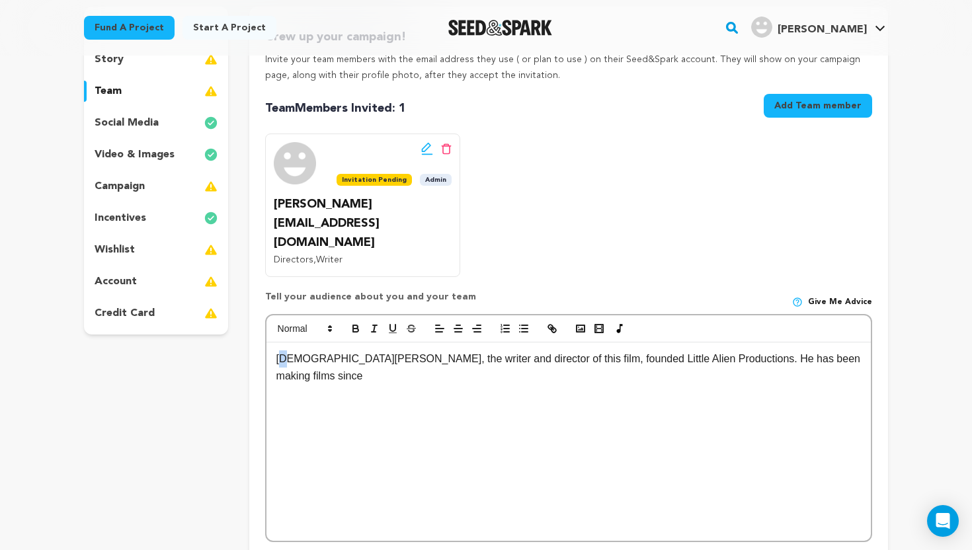
click at [286, 351] on p "[DEMOGRAPHIC_DATA][PERSON_NAME], the writer and director of this film, founded …" at bounding box center [569, 368] width 585 height 34
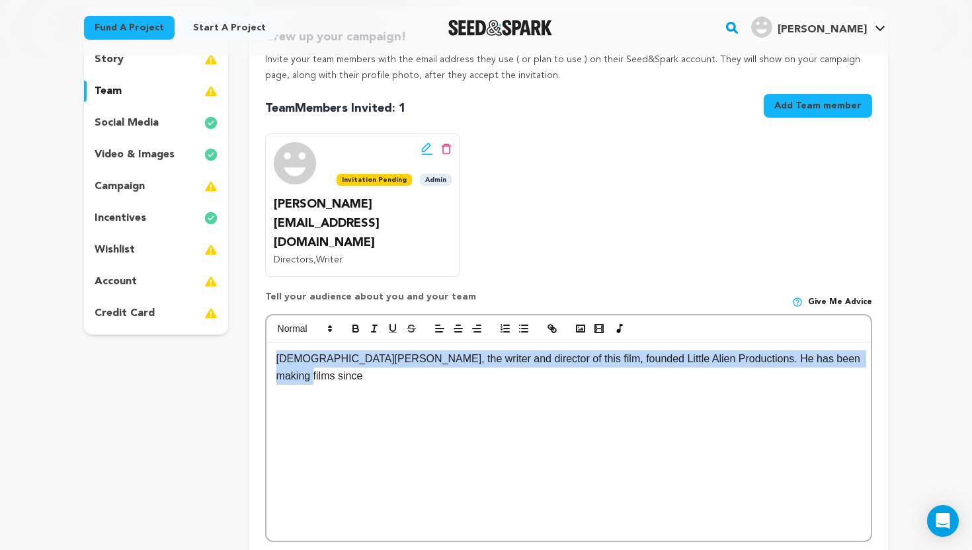
drag, startPoint x: 275, startPoint y: 319, endPoint x: 856, endPoint y: 350, distance: 581.6
click at [856, 350] on div "[DEMOGRAPHIC_DATA][PERSON_NAME], the writer and director of this film, founded …" at bounding box center [569, 442] width 605 height 198
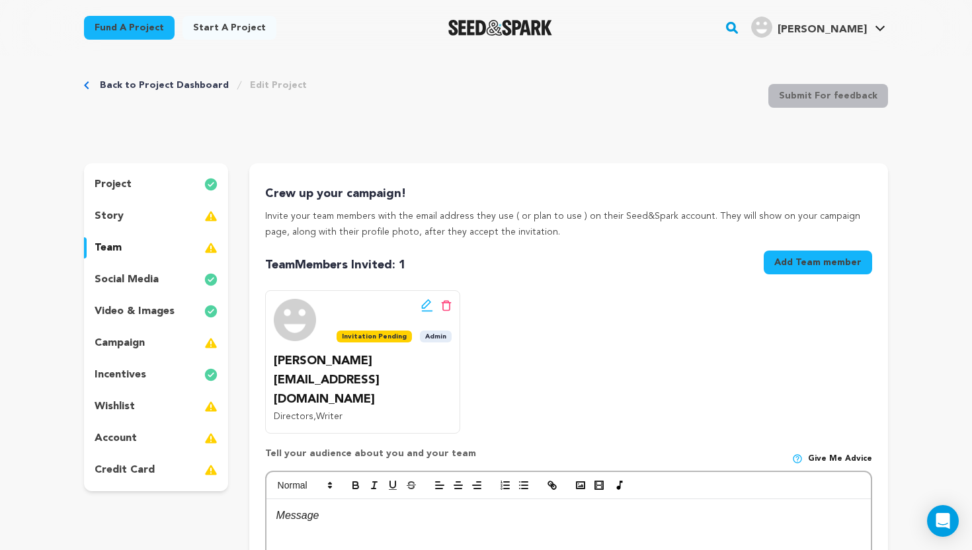
scroll to position [0, 0]
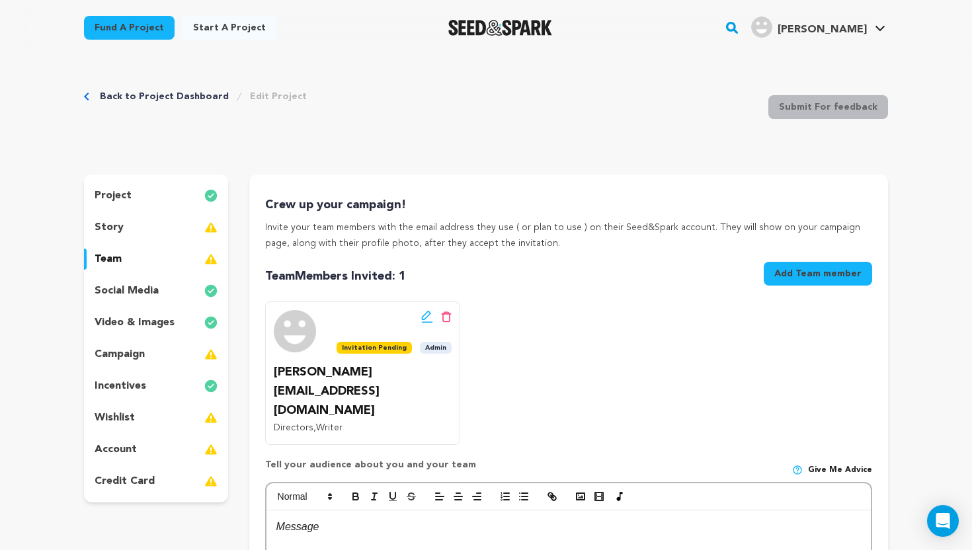
click at [167, 190] on div "project" at bounding box center [156, 195] width 144 height 21
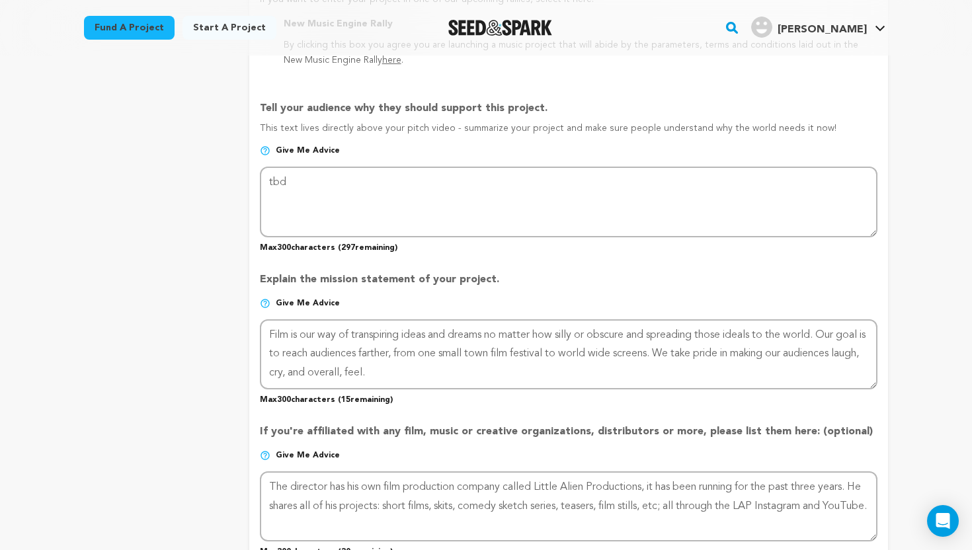
scroll to position [785, 0]
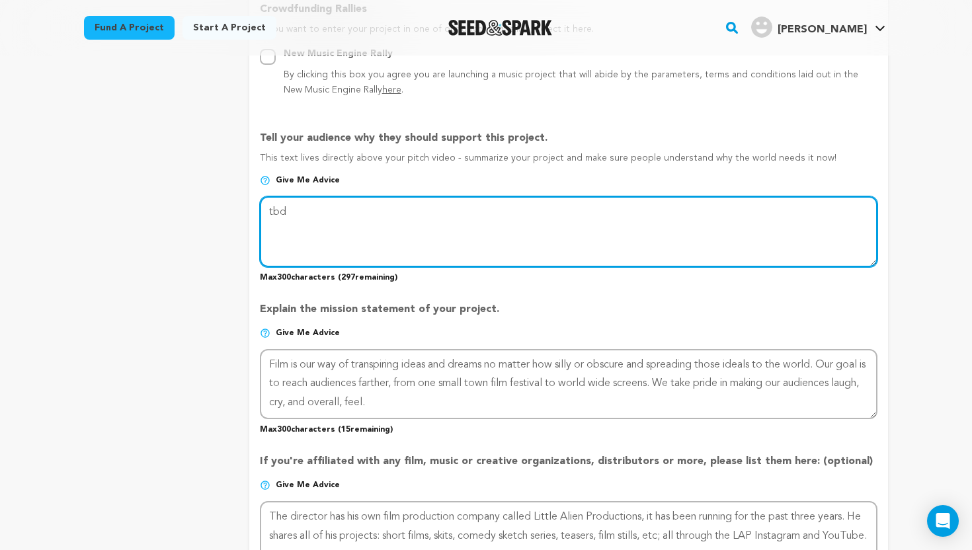
click at [308, 217] on textarea at bounding box center [569, 231] width 618 height 70
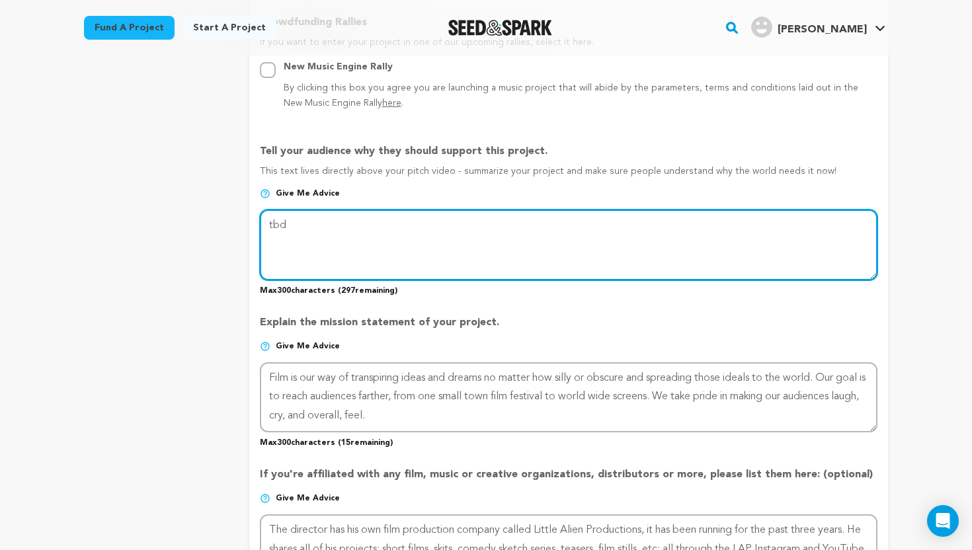
scroll to position [660, 0]
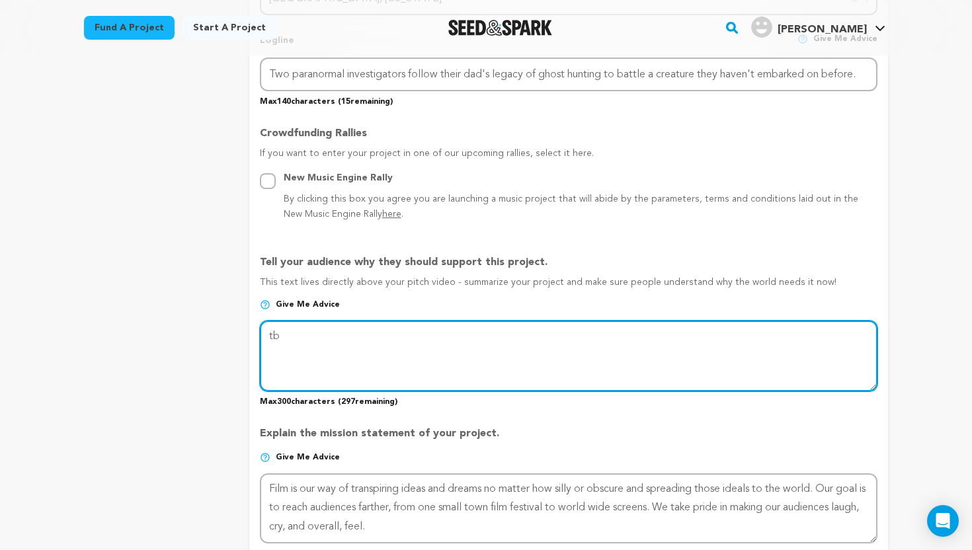
type textarea "t"
drag, startPoint x: 496, startPoint y: 338, endPoint x: 269, endPoint y: 339, distance: 226.9
click at [269, 339] on textarea at bounding box center [569, 356] width 618 height 70
click at [416, 335] on textarea at bounding box center [569, 356] width 618 height 70
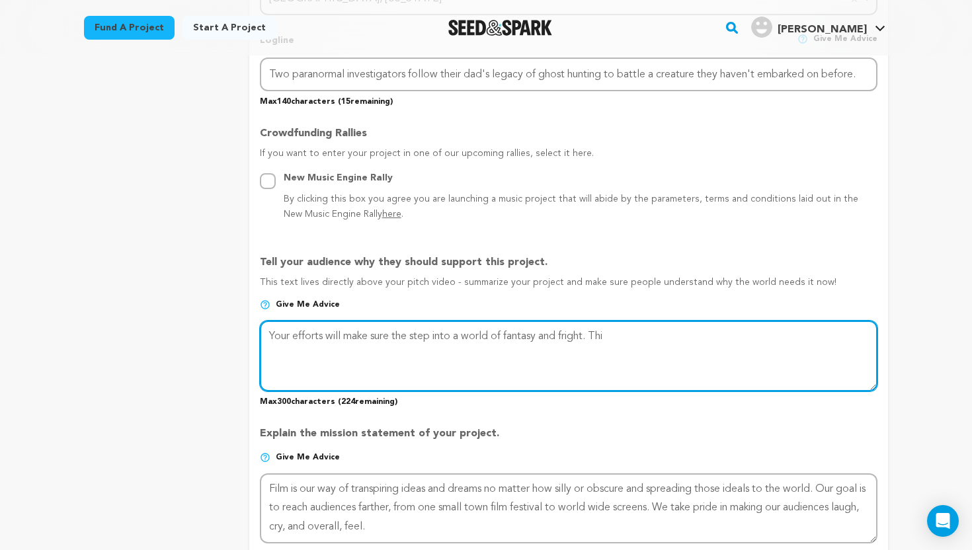
click at [410, 337] on textarea at bounding box center [569, 356] width 618 height 70
click at [452, 339] on textarea at bounding box center [569, 356] width 618 height 70
click at [642, 338] on textarea at bounding box center [569, 356] width 618 height 70
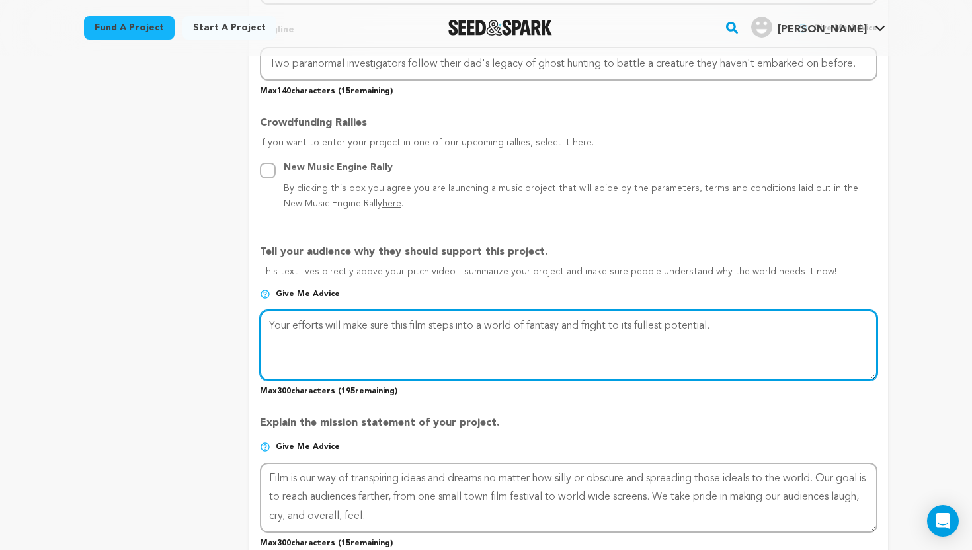
scroll to position [673, 0]
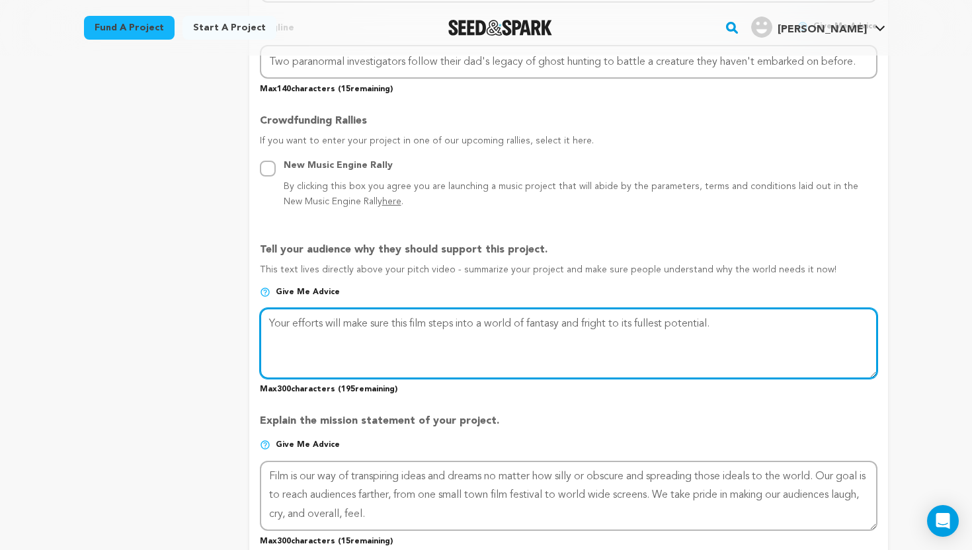
click at [432, 318] on textarea at bounding box center [569, 343] width 618 height 70
click at [461, 324] on textarea at bounding box center [569, 343] width 618 height 70
click at [565, 325] on textarea at bounding box center [569, 343] width 618 height 70
drag, startPoint x: 702, startPoint y: 322, endPoint x: 805, endPoint y: 320, distance: 103.2
click at [805, 320] on textarea at bounding box center [569, 343] width 618 height 70
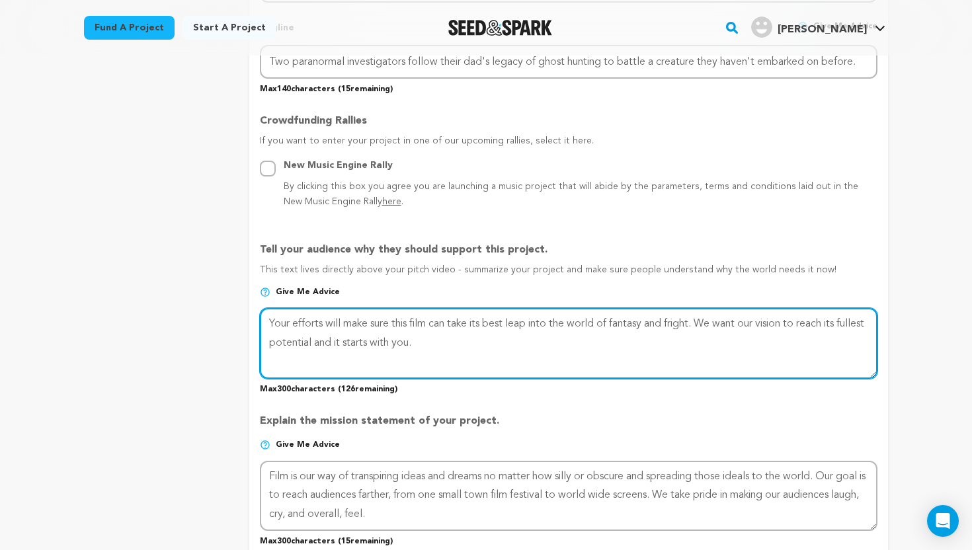
drag, startPoint x: 467, startPoint y: 343, endPoint x: 349, endPoint y: 333, distance: 118.8
click at [349, 333] on textarea at bounding box center [569, 343] width 618 height 70
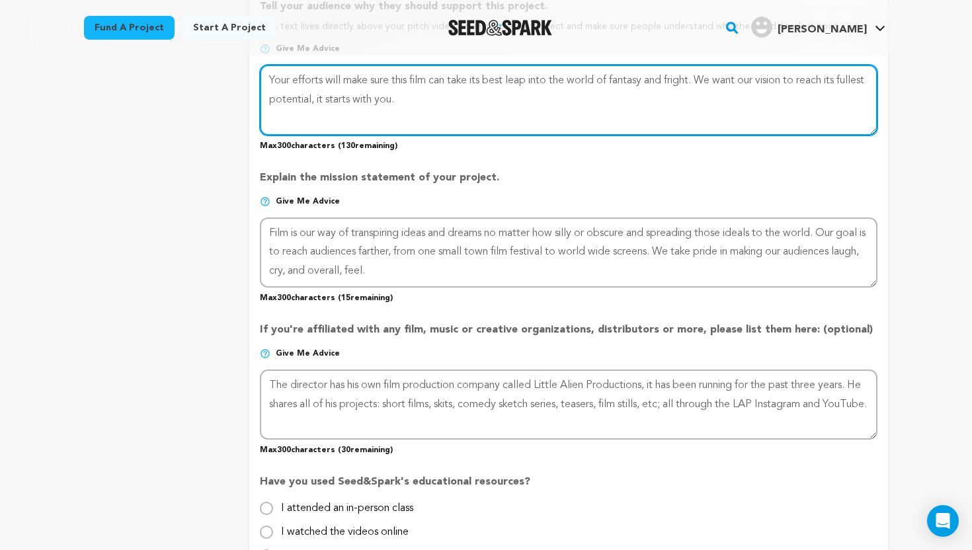
scroll to position [1399, 0]
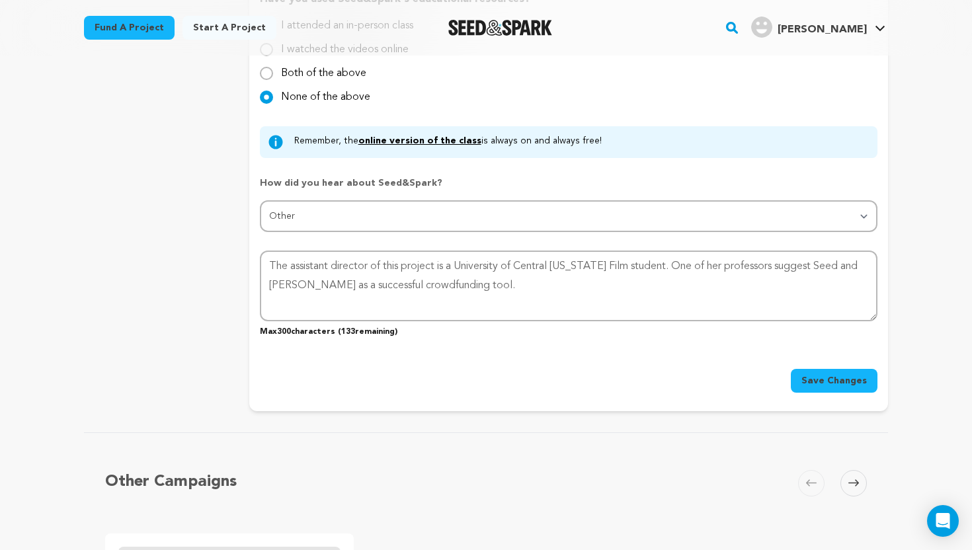
type textarea "Your efforts will make sure this film can take its best leap into the world of …"
click at [833, 380] on span "Save Changes" at bounding box center [834, 380] width 65 height 13
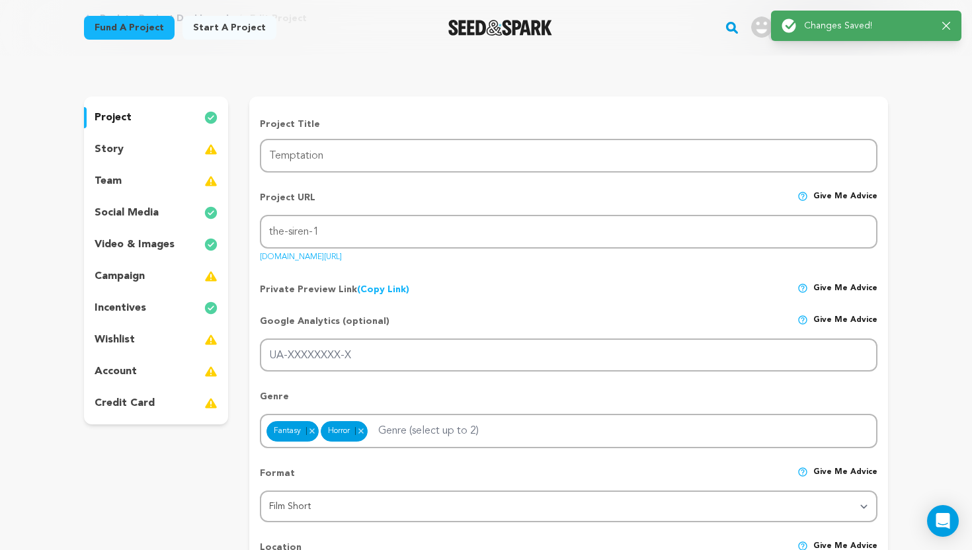
scroll to position [0, 0]
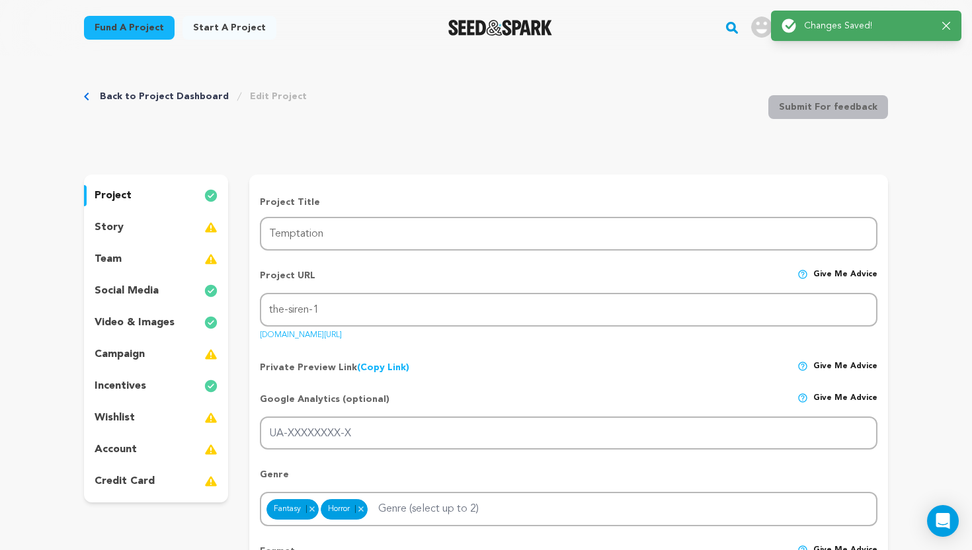
click at [208, 230] on img at bounding box center [210, 228] width 13 height 16
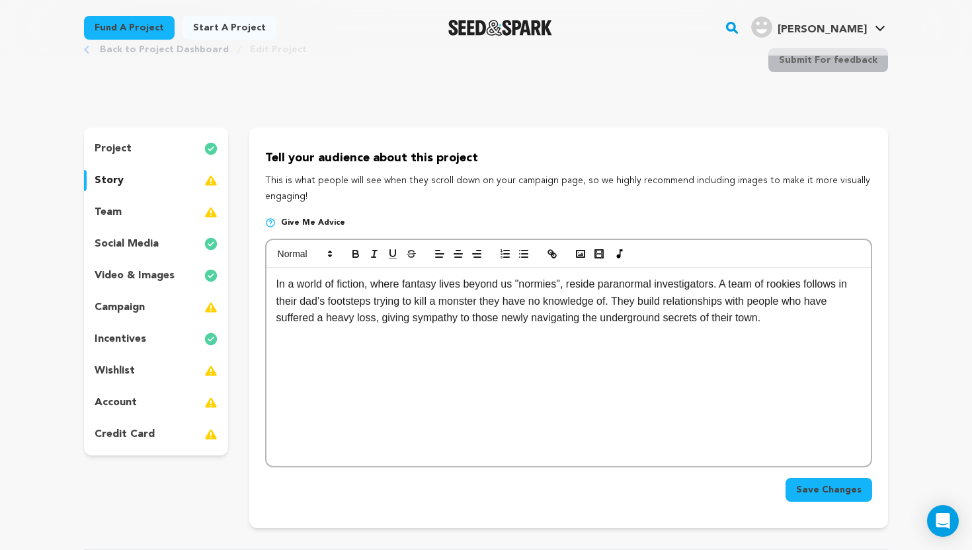
scroll to position [59, 0]
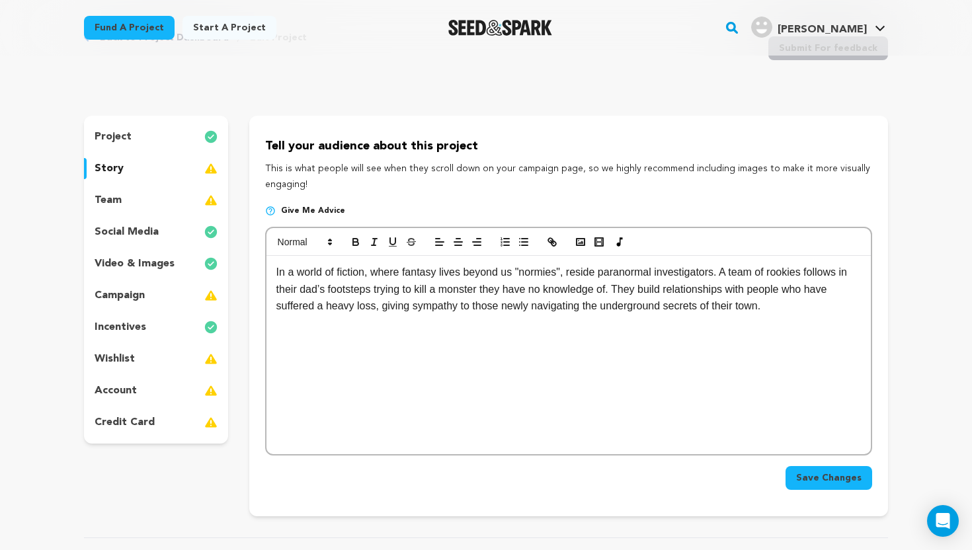
click at [819, 484] on span "Save Changes" at bounding box center [828, 478] width 65 height 13
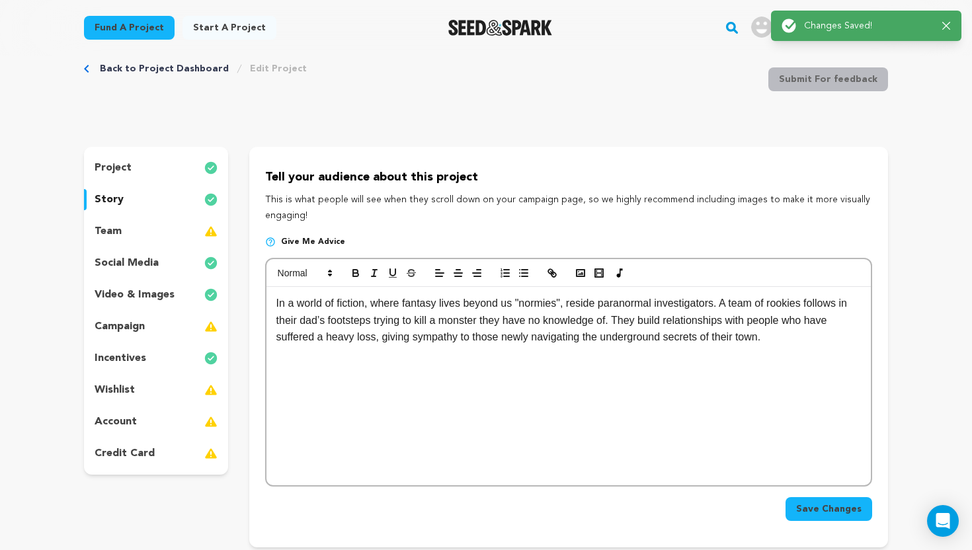
scroll to position [0, 0]
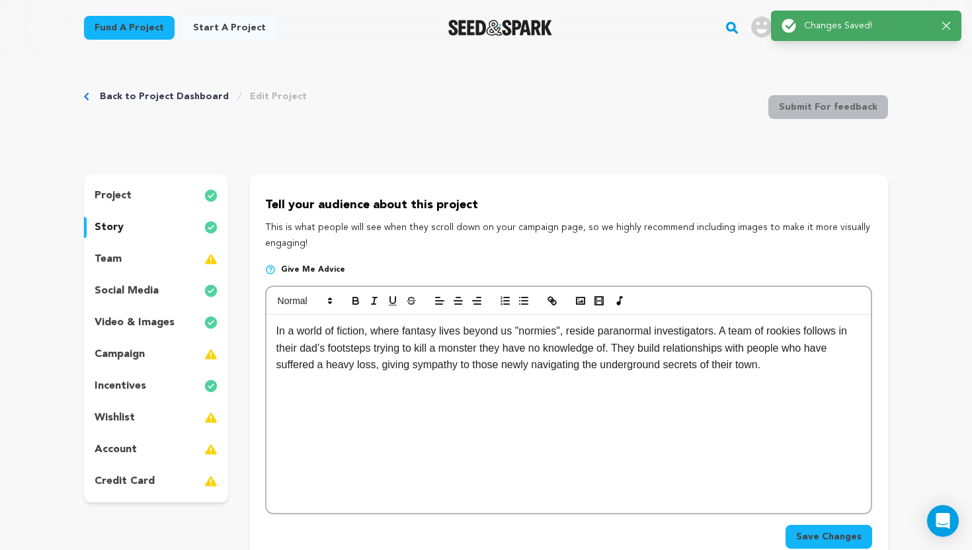
click at [183, 244] on div "project story team social media video & images campaign incentives wishlist acc…" at bounding box center [156, 339] width 144 height 328
click at [181, 261] on div "team" at bounding box center [156, 259] width 144 height 21
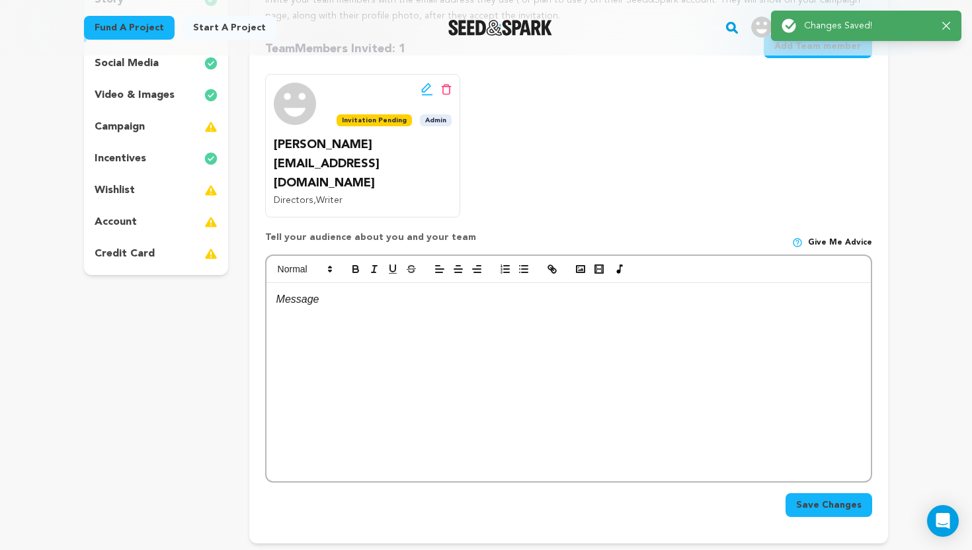
scroll to position [30, 0]
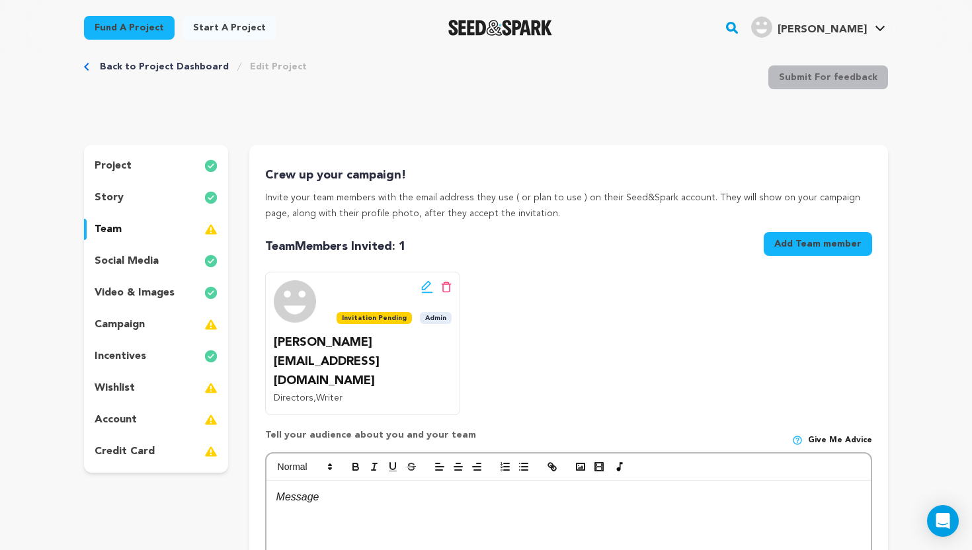
click at [171, 308] on div "project story team social media video & images campaign incentives wishlist acc…" at bounding box center [156, 309] width 144 height 328
click at [164, 325] on div "campaign" at bounding box center [156, 324] width 144 height 21
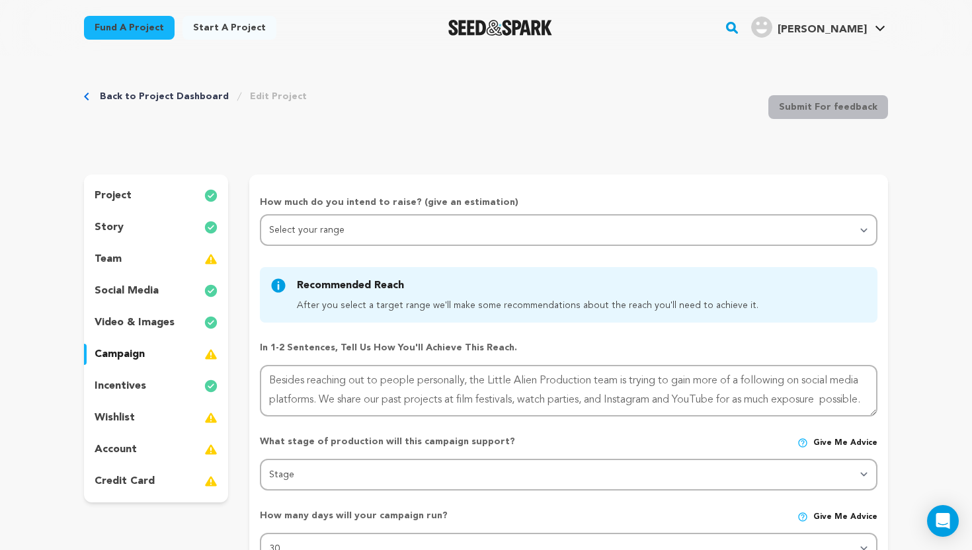
click at [401, 247] on div "How much do you intend to raise? (give an estimation) Select your range Less th…" at bounding box center [569, 508] width 618 height 625
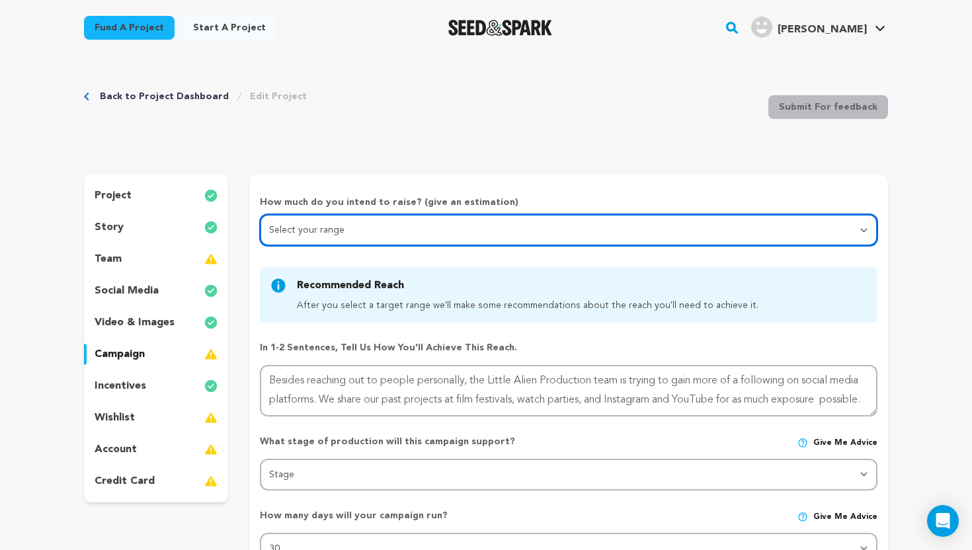
click at [401, 234] on select "Select your range Less than $10k 10k - $14k 15k - $24k 25k - $49k 50k or more" at bounding box center [569, 230] width 618 height 32
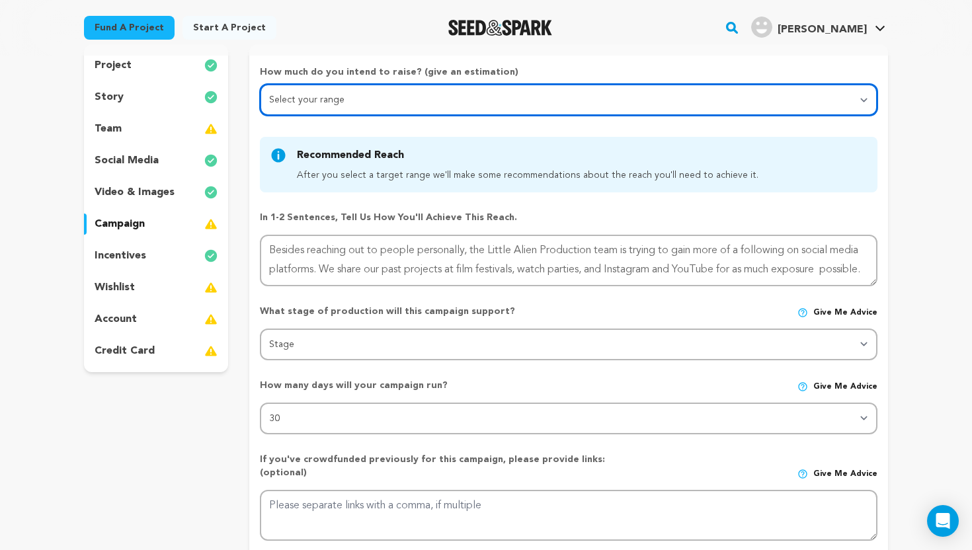
scroll to position [128, 0]
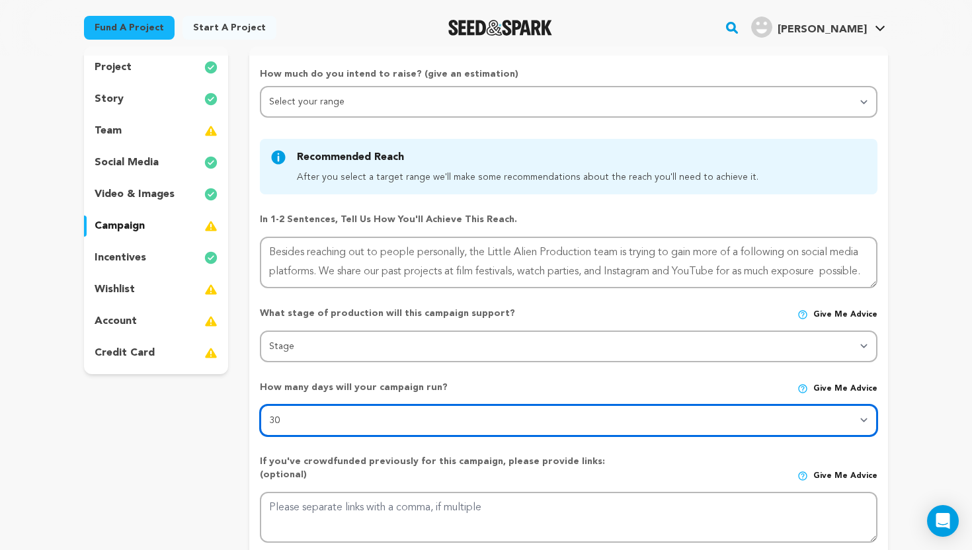
click at [388, 433] on select "30 45 60" at bounding box center [569, 421] width 618 height 32
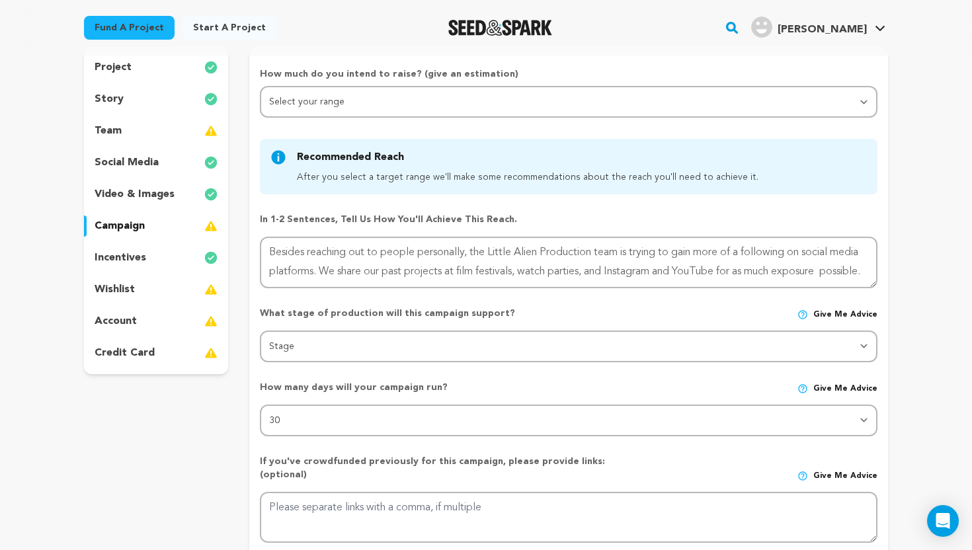
click at [140, 96] on div "story" at bounding box center [156, 99] width 144 height 21
